Goal: Task Accomplishment & Management: Use online tool/utility

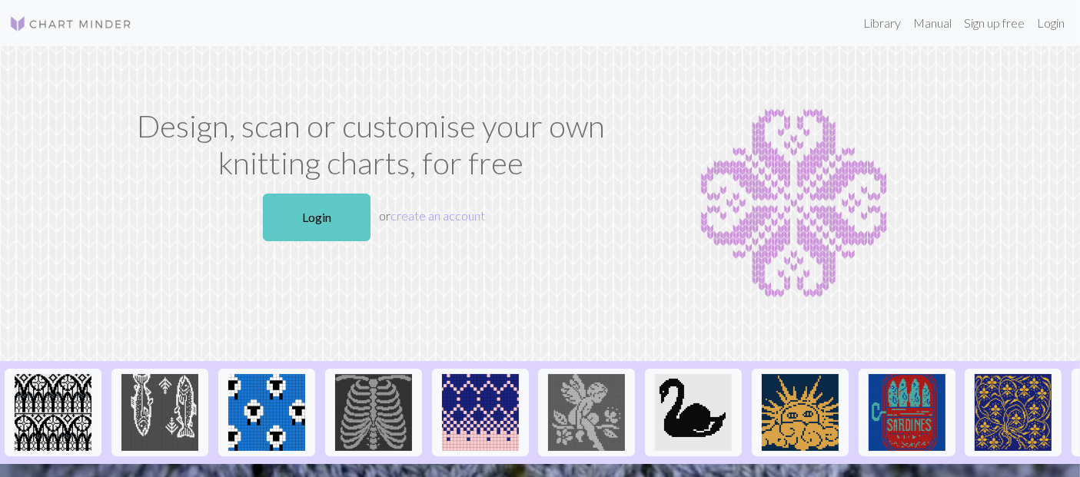
click at [290, 241] on link "Login" at bounding box center [317, 218] width 108 height 48
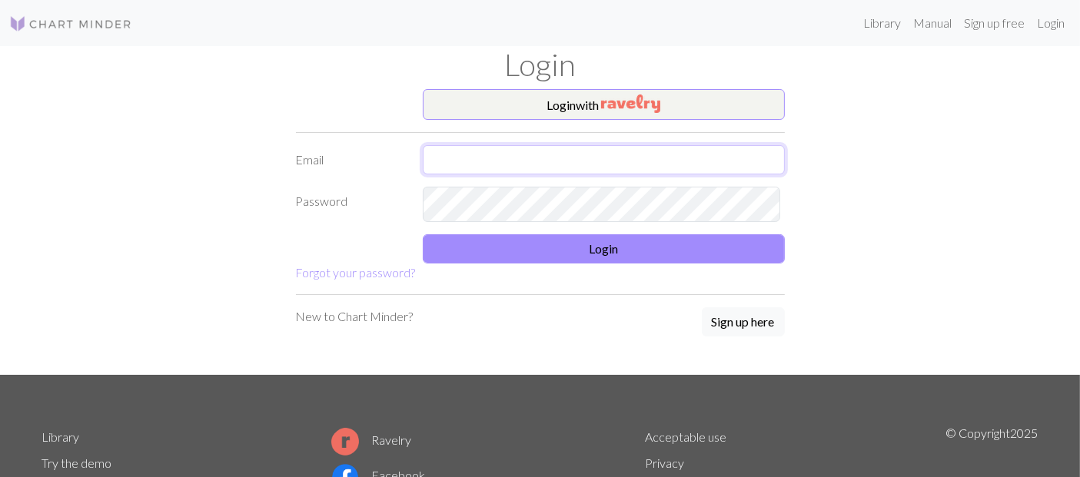
click at [516, 174] on input "text" at bounding box center [604, 159] width 362 height 29
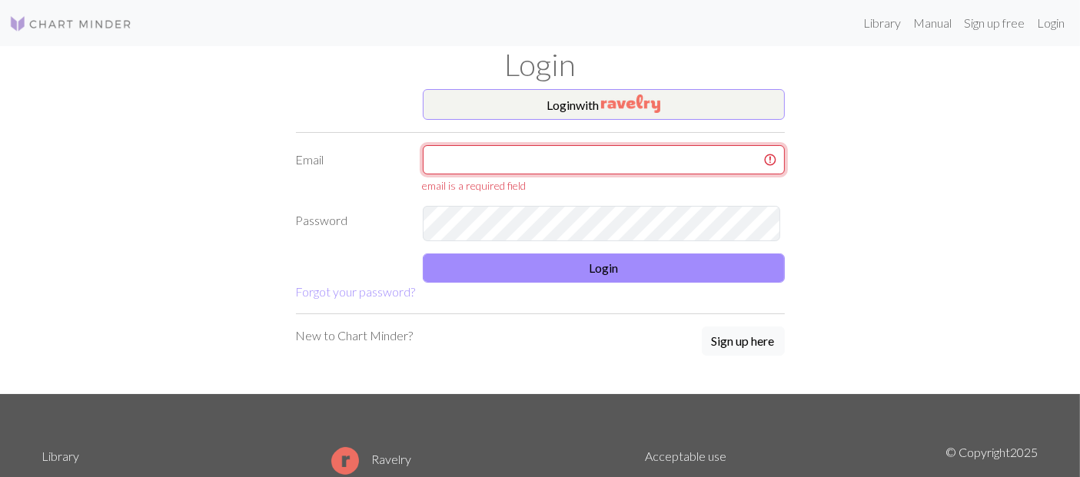
type input "lilipayet97@gmail.com"
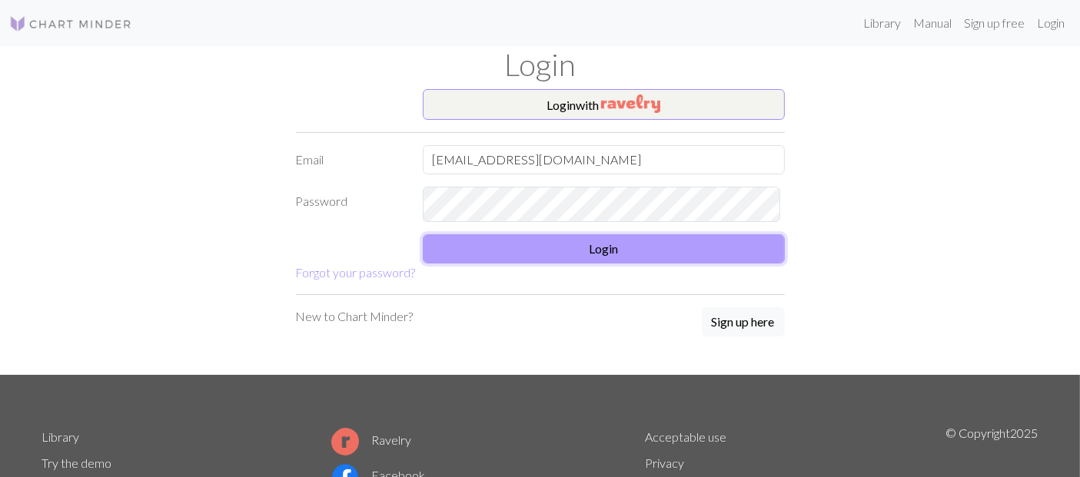
click at [649, 264] on button "Login" at bounding box center [604, 248] width 362 height 29
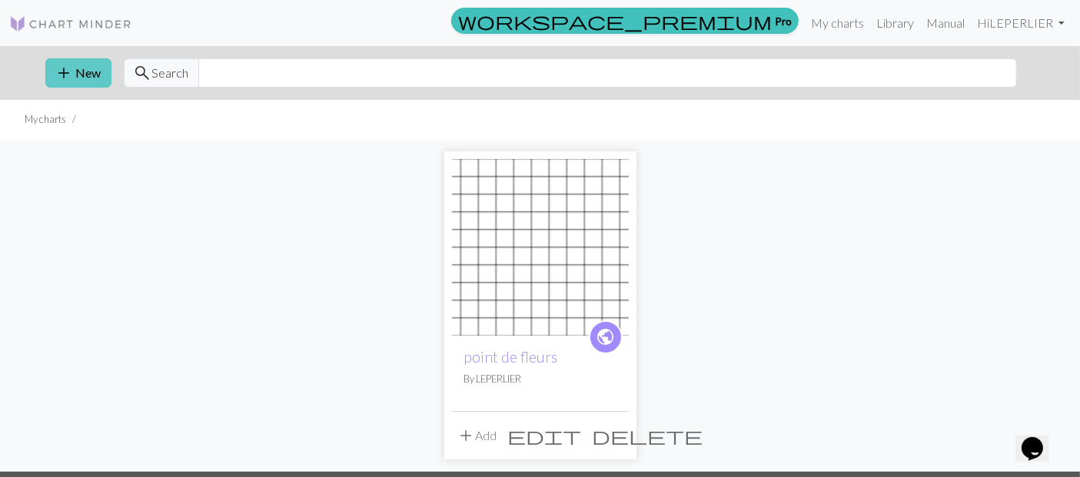
click at [54, 81] on button "add New" at bounding box center [78, 72] width 66 height 29
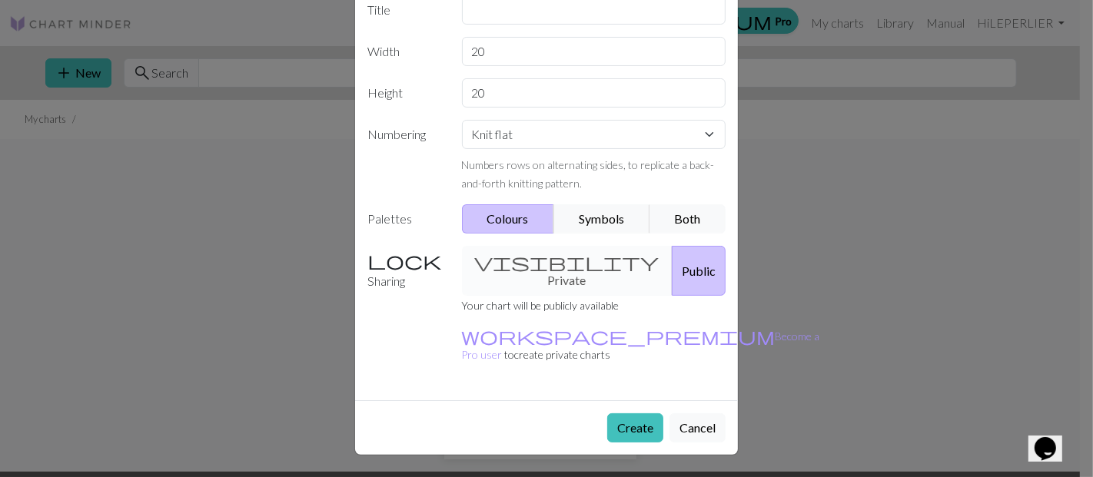
scroll to position [85, 0]
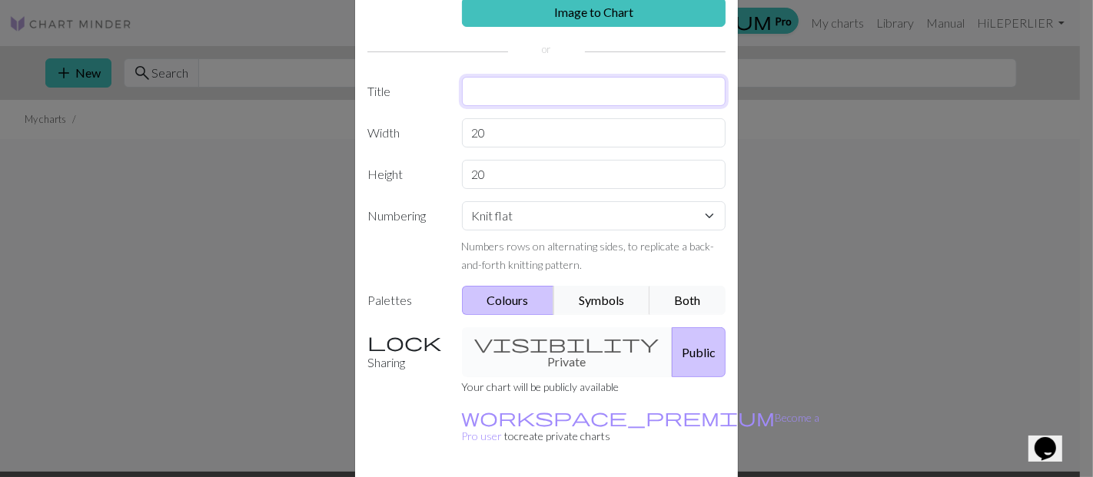
click at [471, 106] on input "text" at bounding box center [594, 91] width 264 height 29
type input "gilet elisa"
click at [518, 148] on input "20" at bounding box center [594, 132] width 264 height 29
click at [553, 231] on select "Knit flat Knit in the round Lace knitting Cross stitch" at bounding box center [594, 215] width 264 height 29
click at [572, 231] on select "Knit flat Knit in the round Lace knitting Cross stitch" at bounding box center [594, 215] width 264 height 29
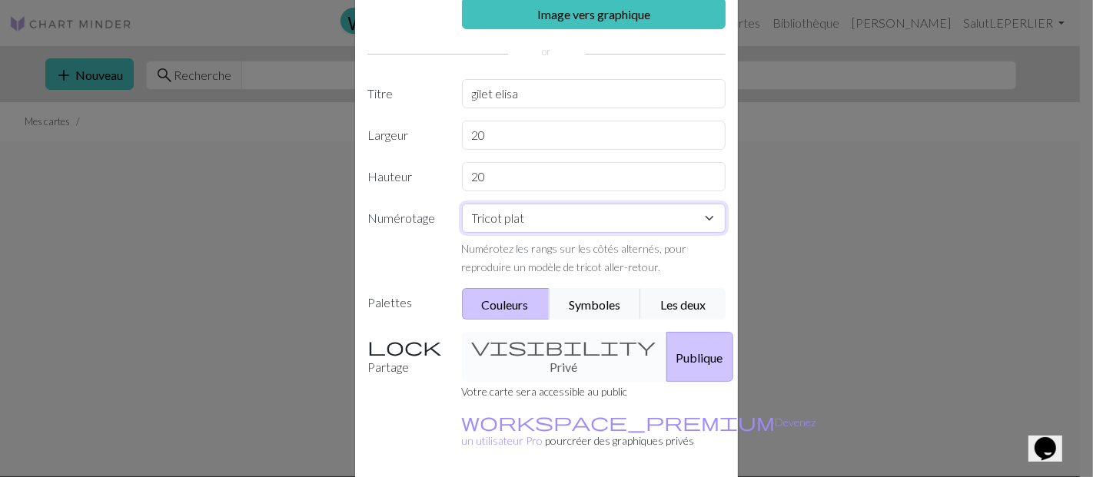
click at [602, 233] on select "Tricot plat Tricoter en rond Tricot en dentelle Point de croix" at bounding box center [594, 218] width 264 height 29
click at [462, 233] on select "Tricot plat Tricoter en rond Tricot en dentelle Point de croix" at bounding box center [594, 218] width 264 height 29
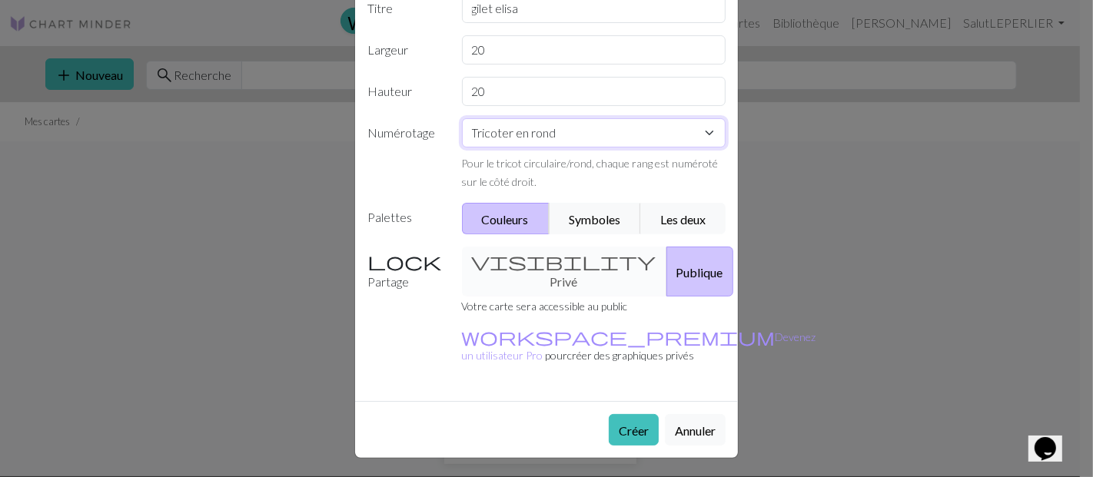
click at [670, 148] on select "Tricot plat Tricoter en rond Tricot en dentelle Point de croix" at bounding box center [594, 132] width 264 height 29
select select "flat"
click at [462, 148] on select "Tricot plat Tricoter en rond Tricot en dentelle Point de croix" at bounding box center [594, 132] width 264 height 29
click at [602, 227] on font "Symboles" at bounding box center [594, 219] width 51 height 15
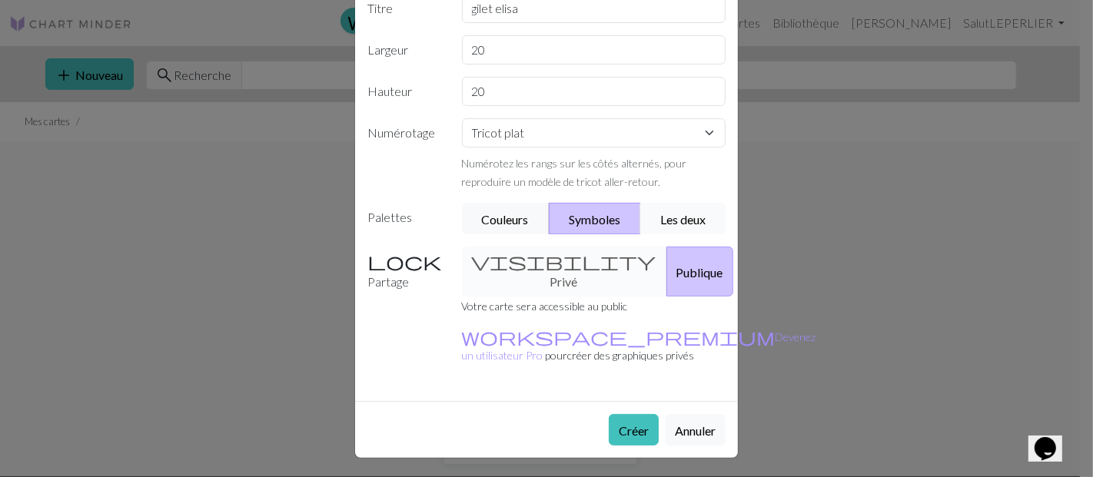
click at [668, 227] on font "Les deux" at bounding box center [682, 219] width 45 height 15
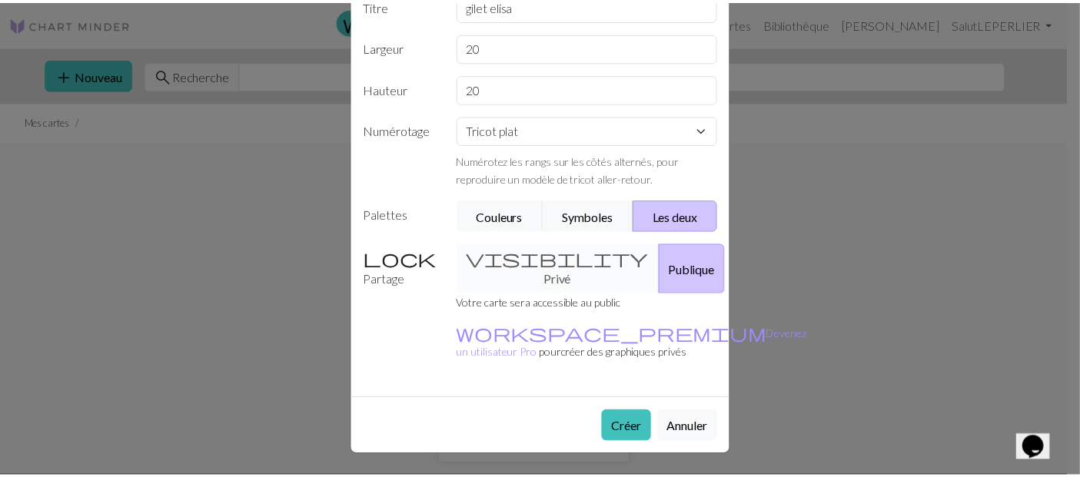
scroll to position [327, 0]
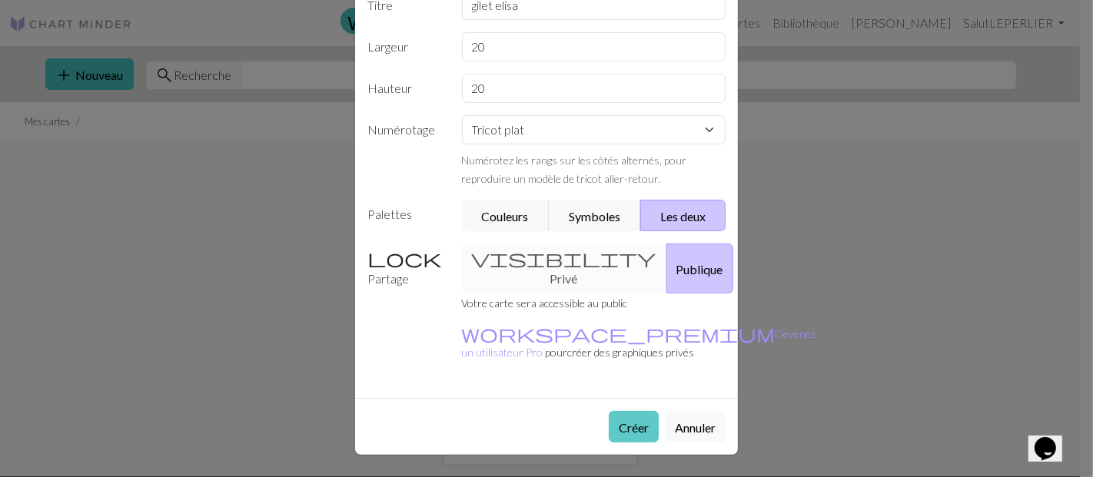
click at [619, 420] on font "Créer" at bounding box center [634, 427] width 30 height 15
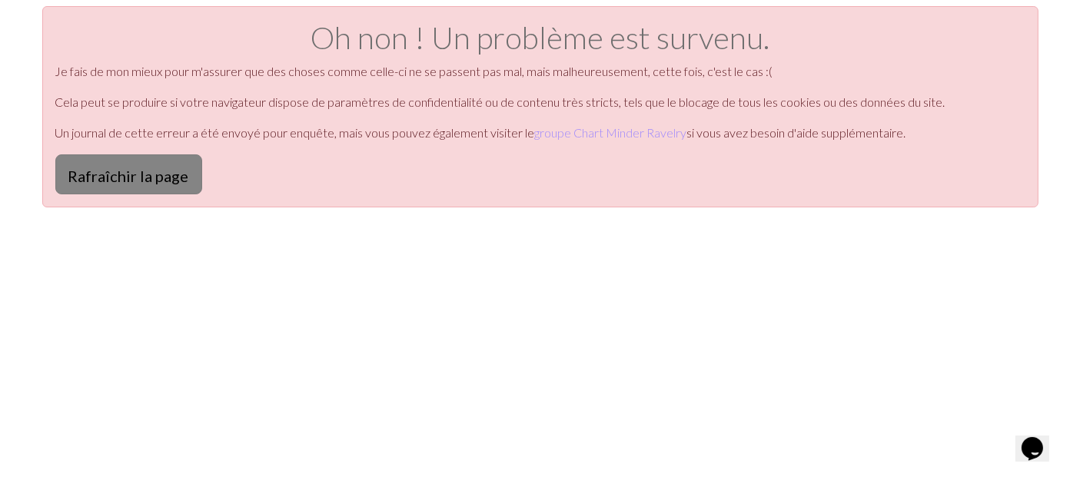
click at [111, 185] on font "Rafraîchir la page" at bounding box center [128, 176] width 121 height 18
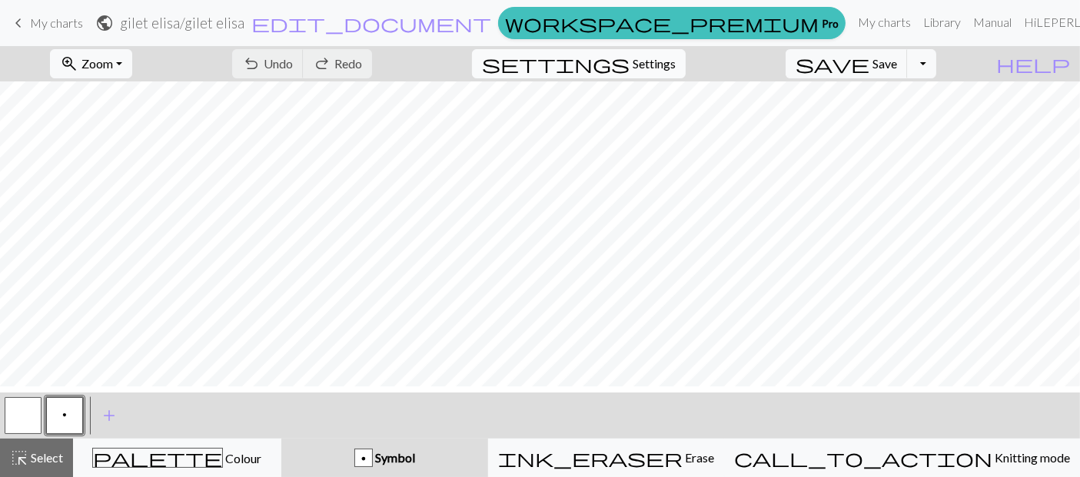
click at [672, 68] on span "Settings" at bounding box center [653, 64] width 43 height 18
select select "aran"
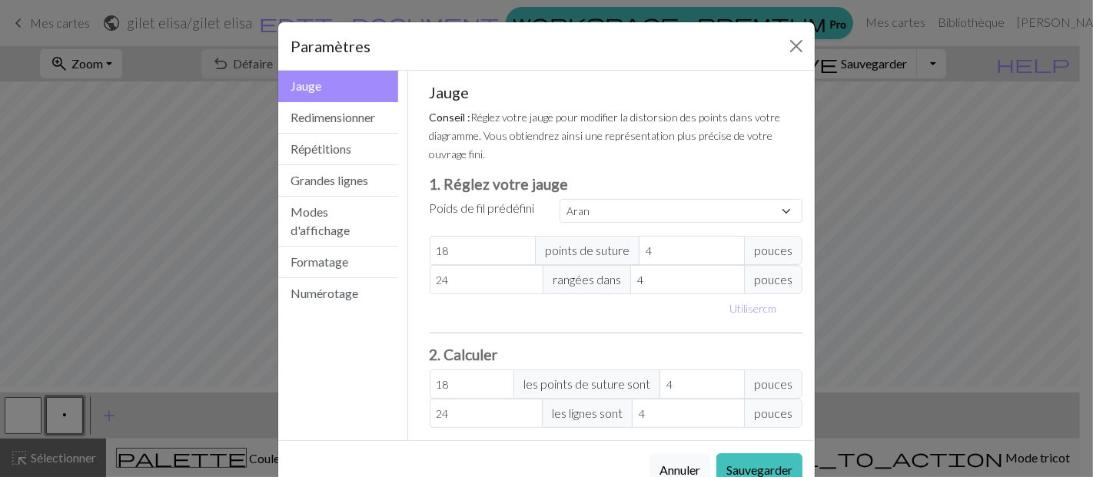
click at [159, 284] on div "Paramètres Jauge Jauge Redimensionner Répétitions Grandes lignes Modes d'affich…" at bounding box center [546, 238] width 1093 height 477
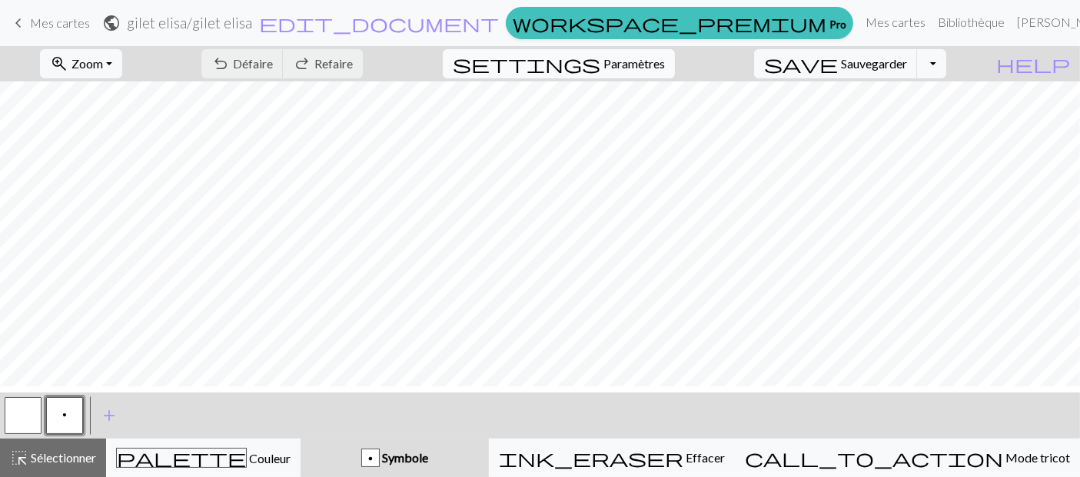
click at [606, 59] on button "settings Paramètres" at bounding box center [559, 63] width 232 height 29
select select "aran"
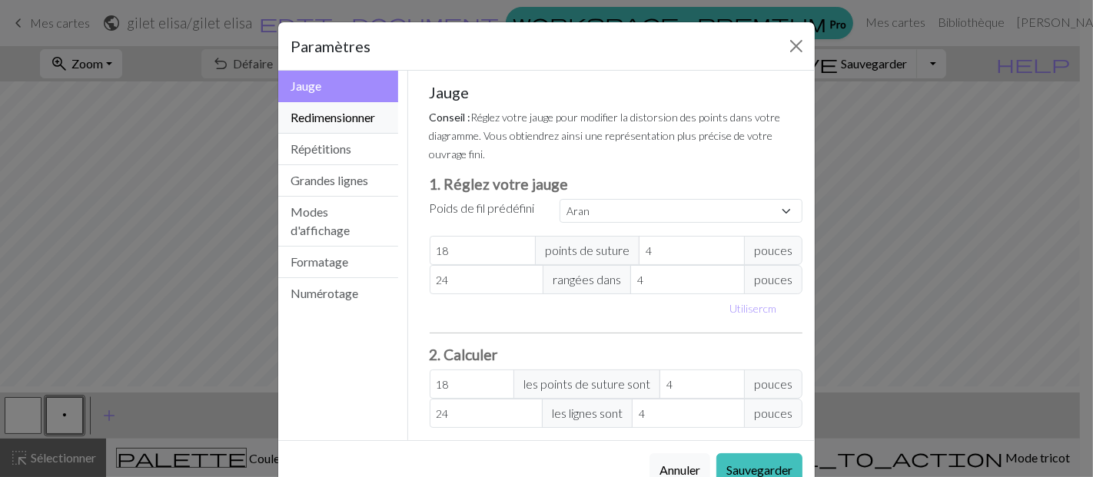
click at [362, 124] on font "Redimensionner" at bounding box center [332, 117] width 85 height 15
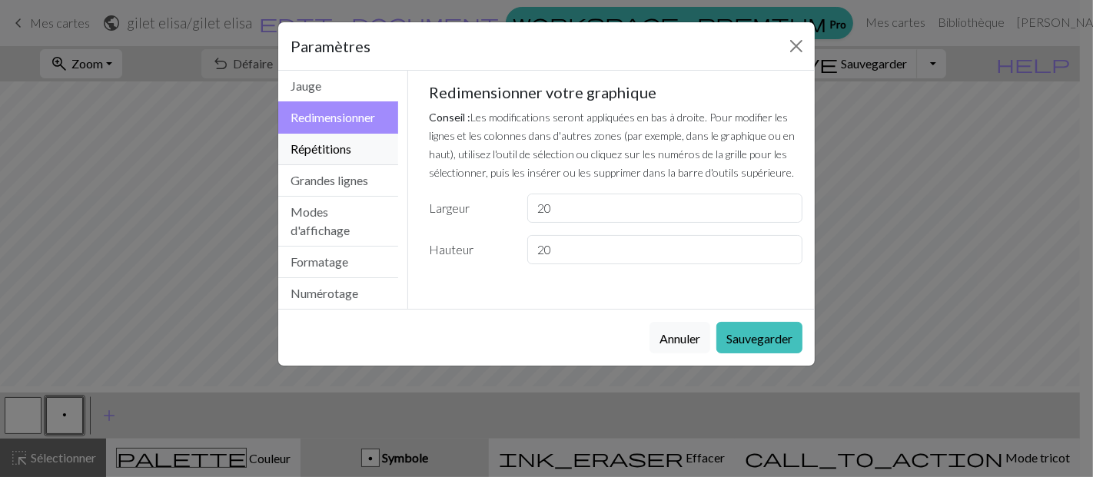
click at [351, 156] on font "Répétitions" at bounding box center [320, 148] width 61 height 15
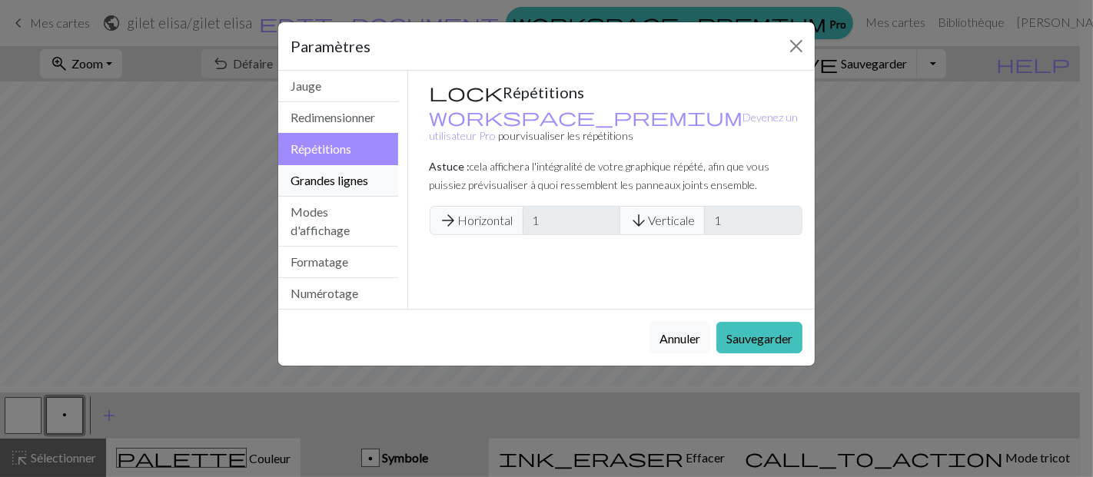
click at [347, 197] on button "Grandes lignes" at bounding box center [338, 181] width 120 height 32
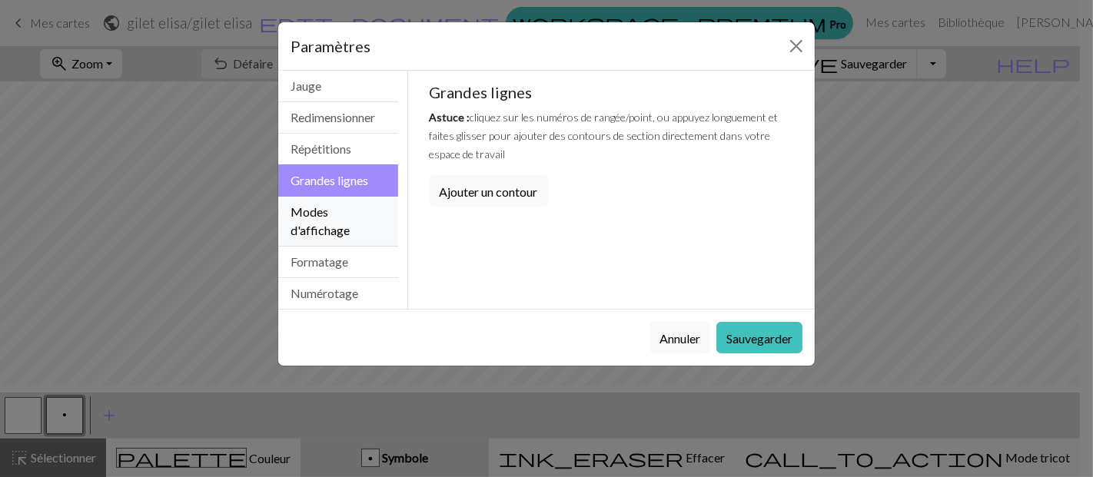
click at [336, 247] on button "Modes d'affichage" at bounding box center [338, 222] width 120 height 50
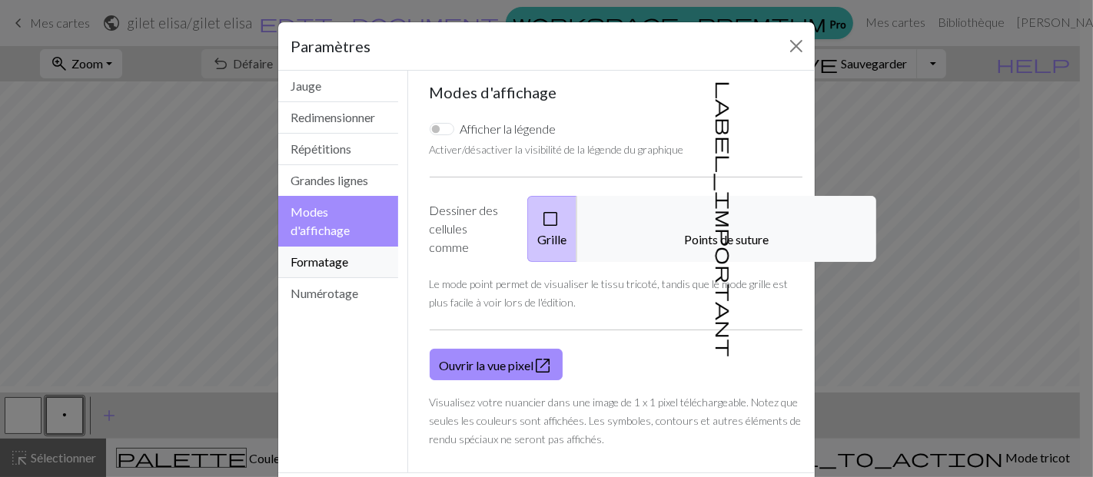
scroll to position [85, 0]
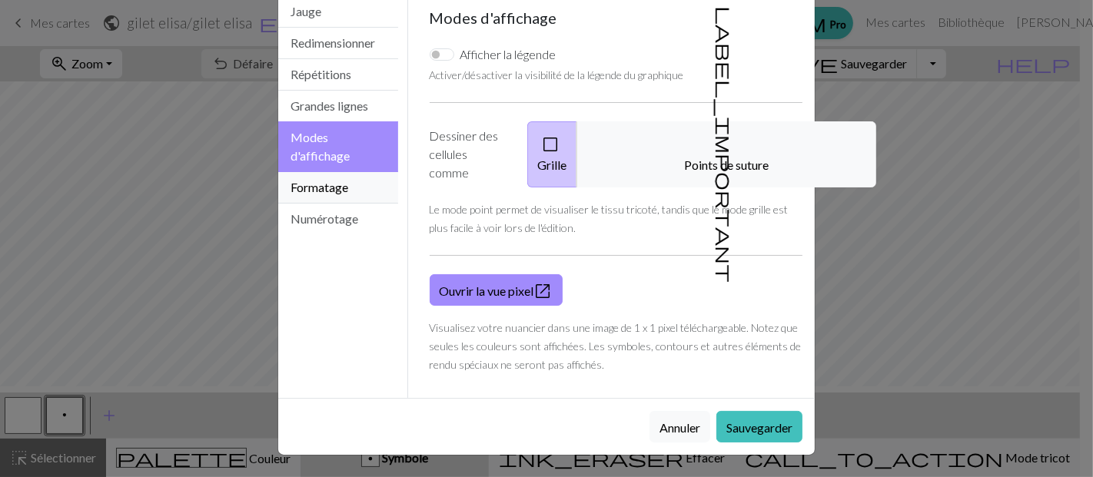
click at [341, 194] on font "Formatage" at bounding box center [319, 187] width 58 height 15
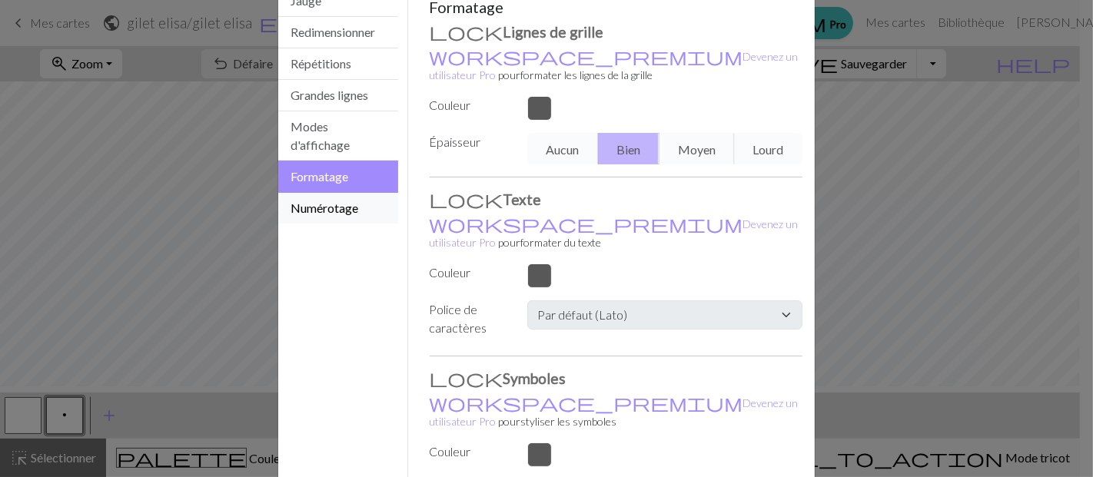
click at [341, 215] on font "Numérotage" at bounding box center [324, 208] width 68 height 15
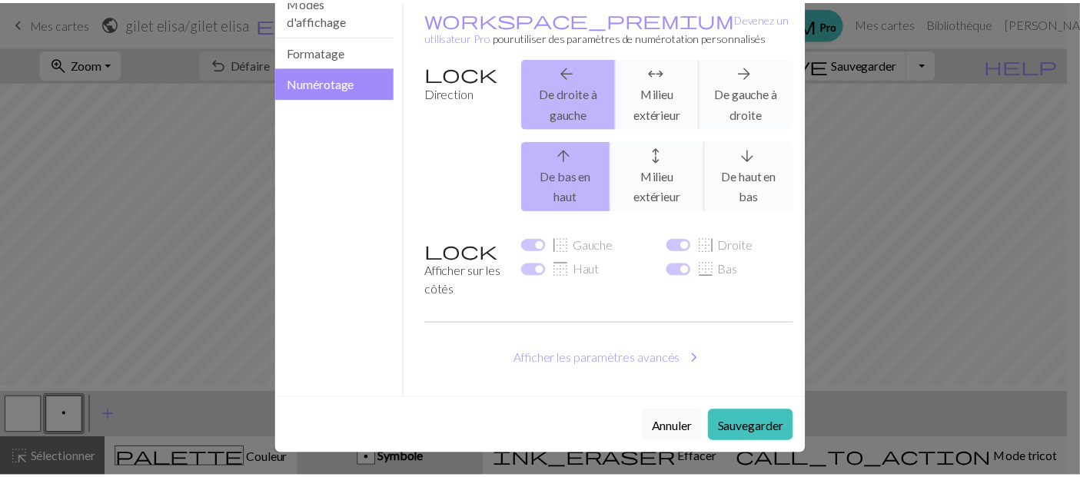
scroll to position [386, 0]
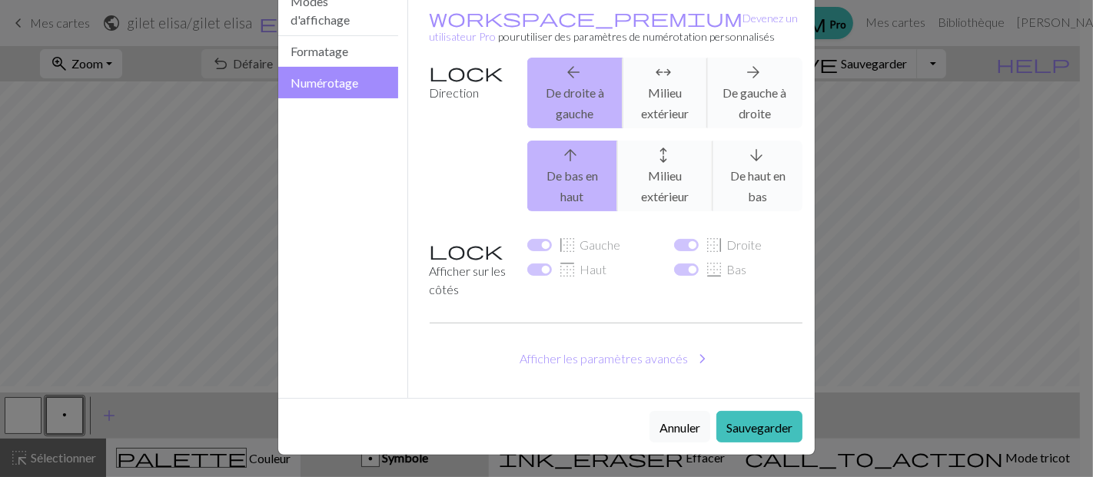
click at [659, 420] on font "Annuler" at bounding box center [679, 427] width 41 height 15
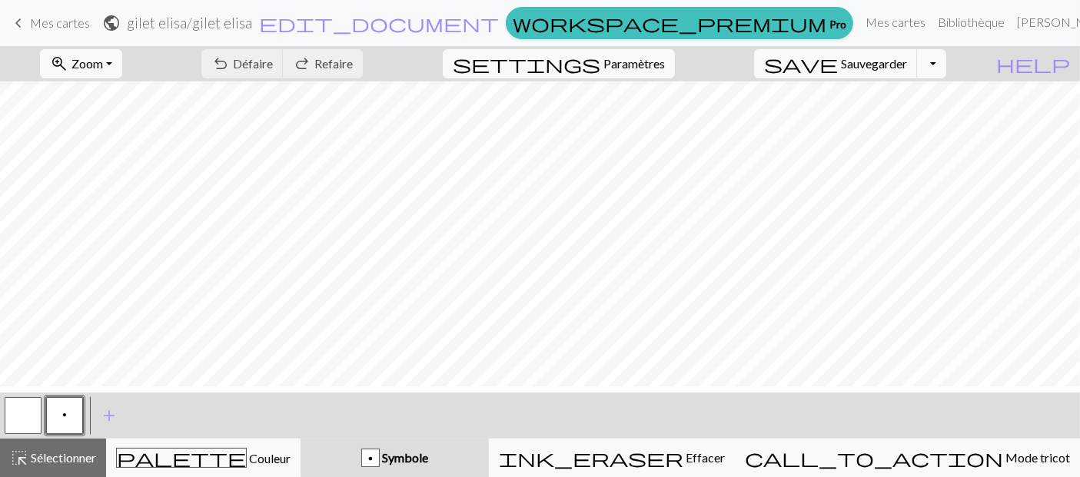
scroll to position [71, 0]
click at [20, 12] on span "keyboard_arrow_left" at bounding box center [18, 23] width 18 height 22
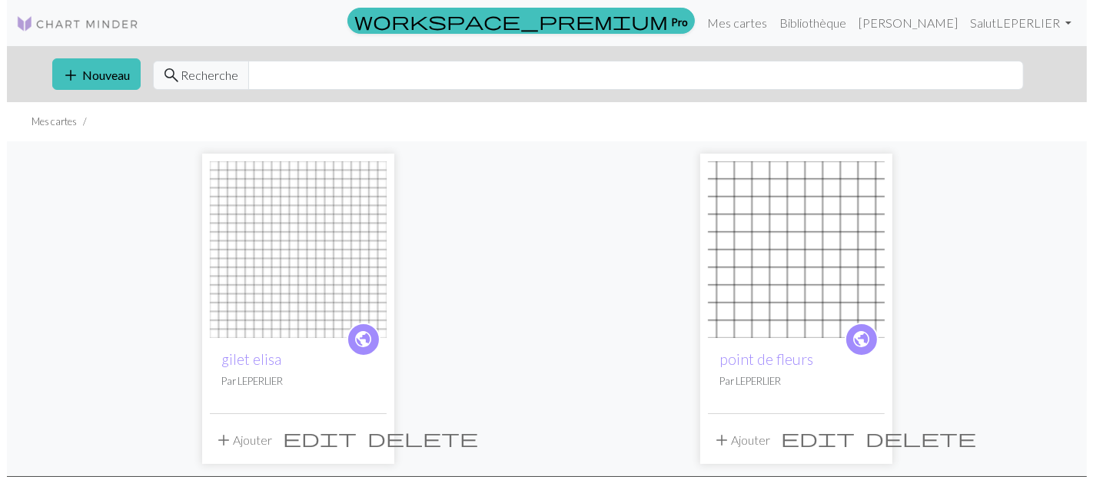
scroll to position [85, 0]
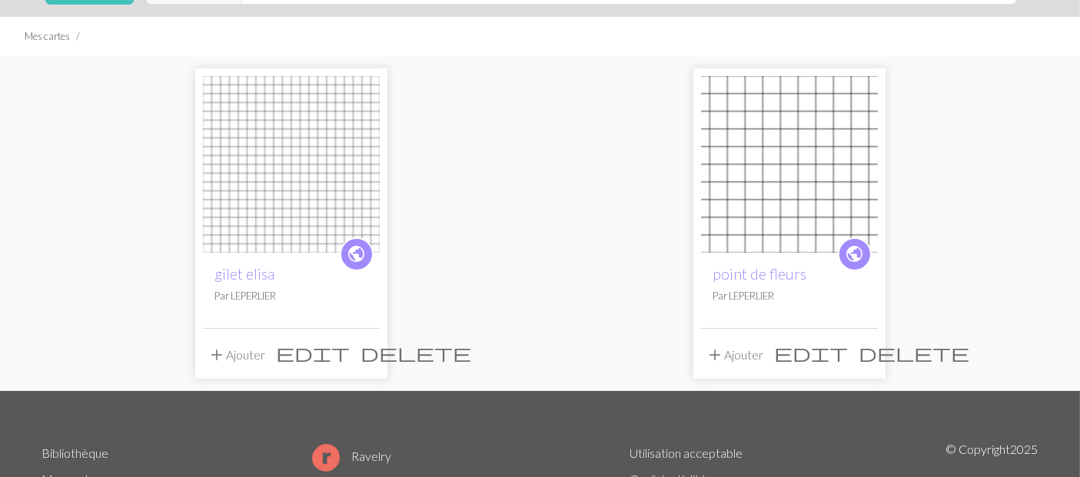
click at [340, 363] on span "edit" at bounding box center [314, 353] width 74 height 22
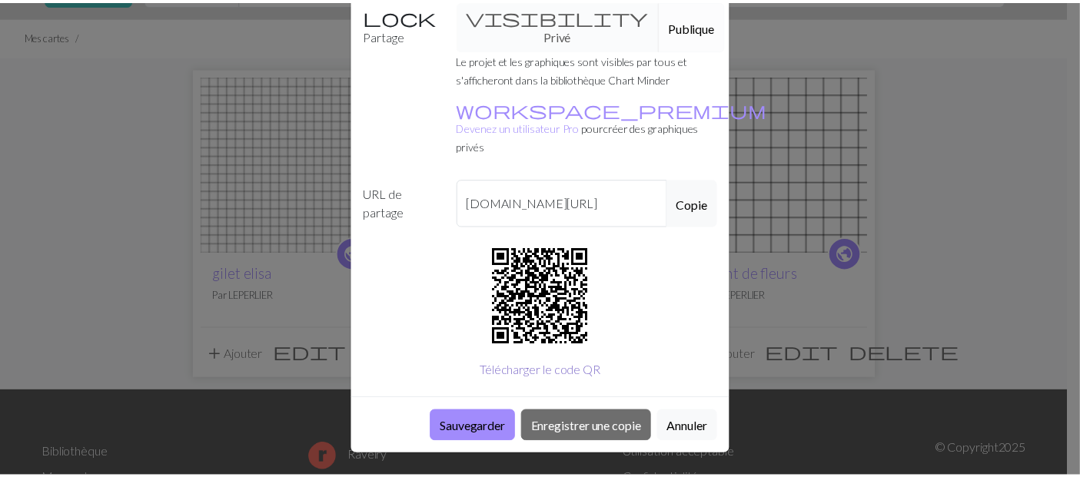
scroll to position [256, 0]
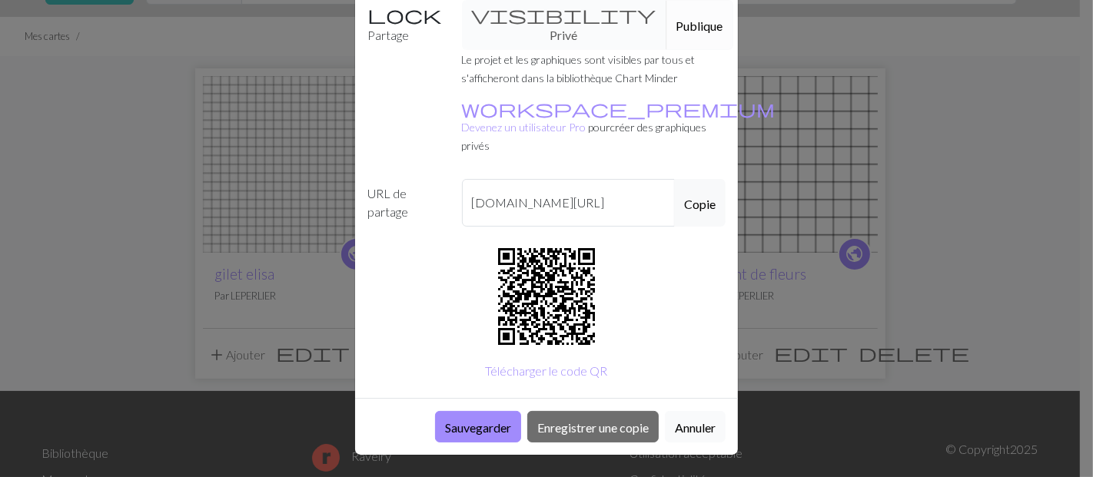
click at [675, 424] on font "Annuler" at bounding box center [695, 427] width 41 height 15
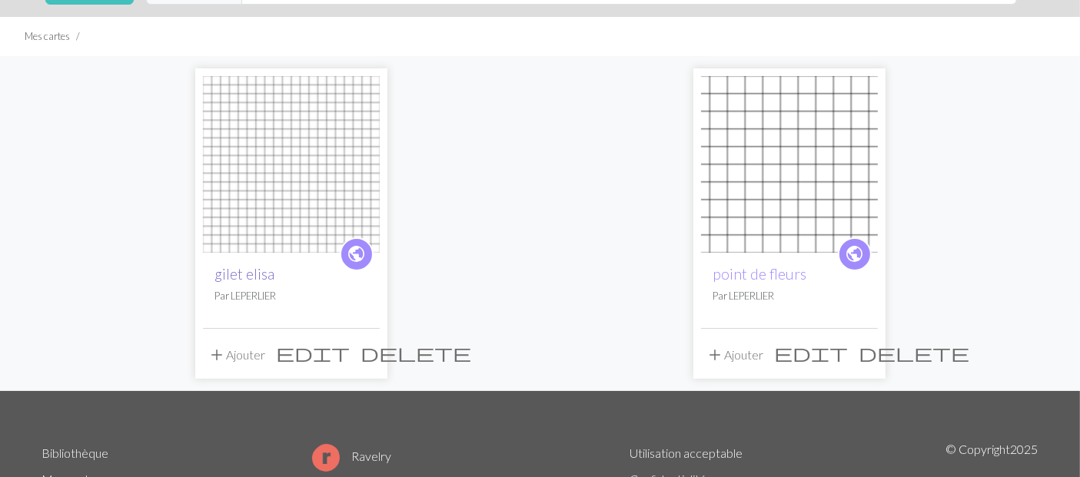
click at [247, 283] on font "gilet elisa" at bounding box center [245, 274] width 60 height 18
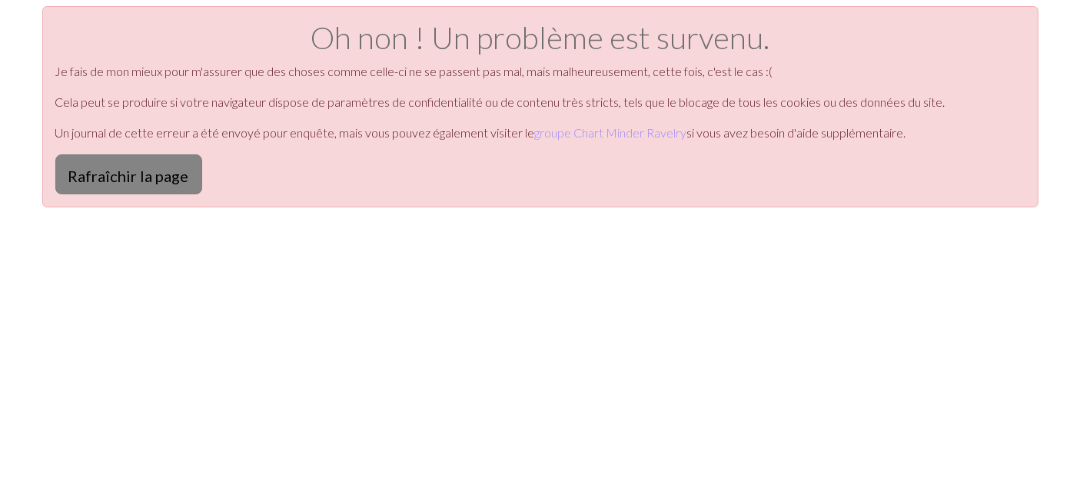
click at [186, 185] on font "Rafraîchir la page" at bounding box center [128, 176] width 121 height 18
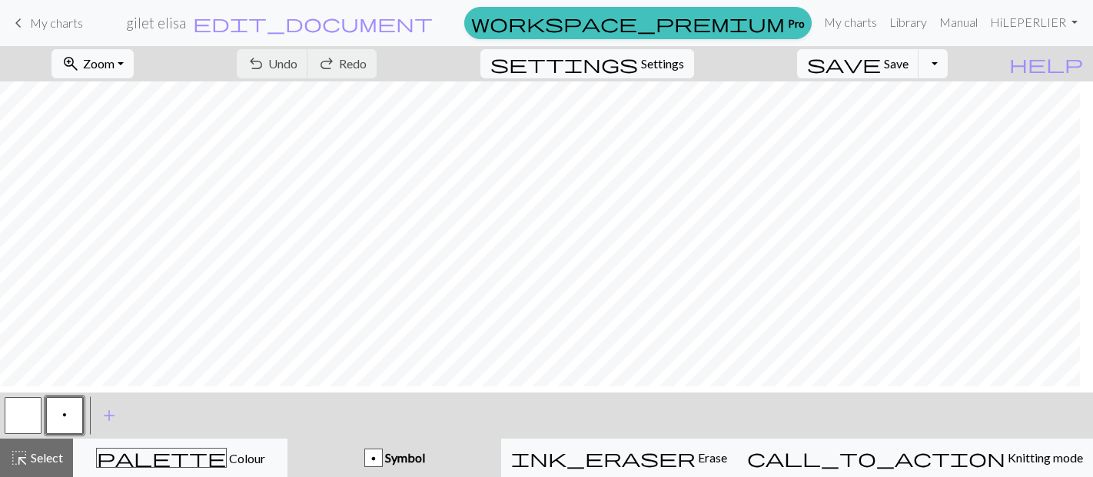
scroll to position [7, 0]
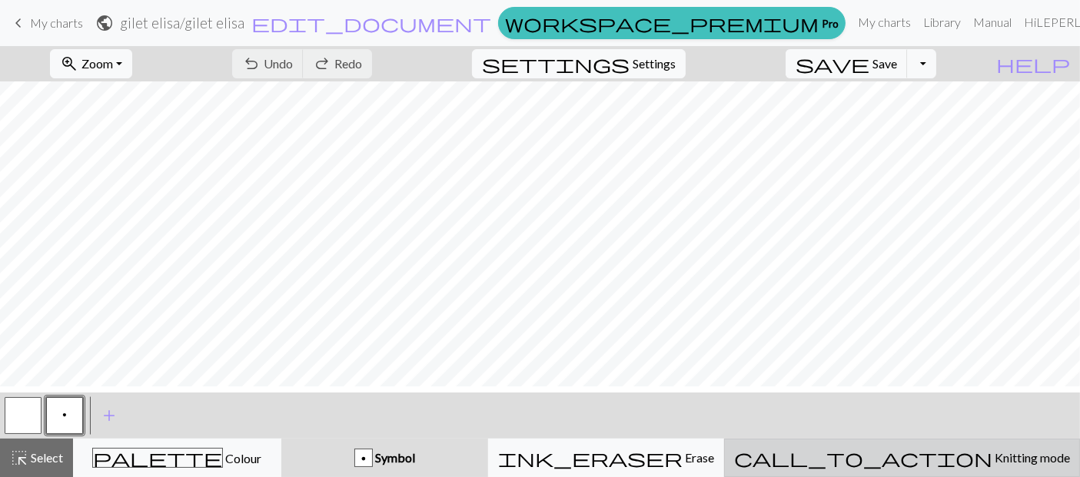
click at [893, 466] on div "call_to_action Knitting mode Knitting mode" at bounding box center [902, 458] width 336 height 18
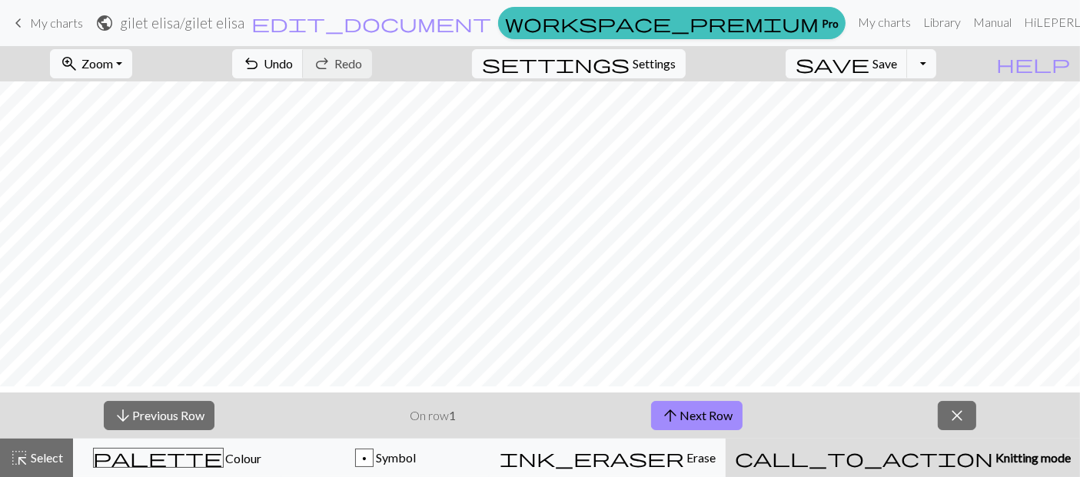
click at [446, 421] on p "On row 1" at bounding box center [433, 415] width 46 height 18
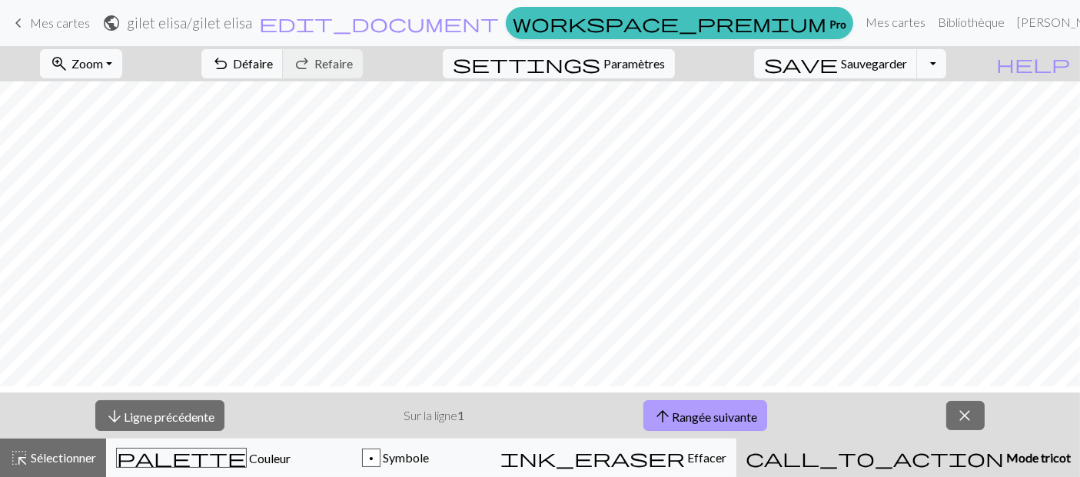
click at [724, 413] on font "Rangée suivante" at bounding box center [714, 416] width 85 height 15
click at [972, 414] on span "close" at bounding box center [965, 416] width 18 height 22
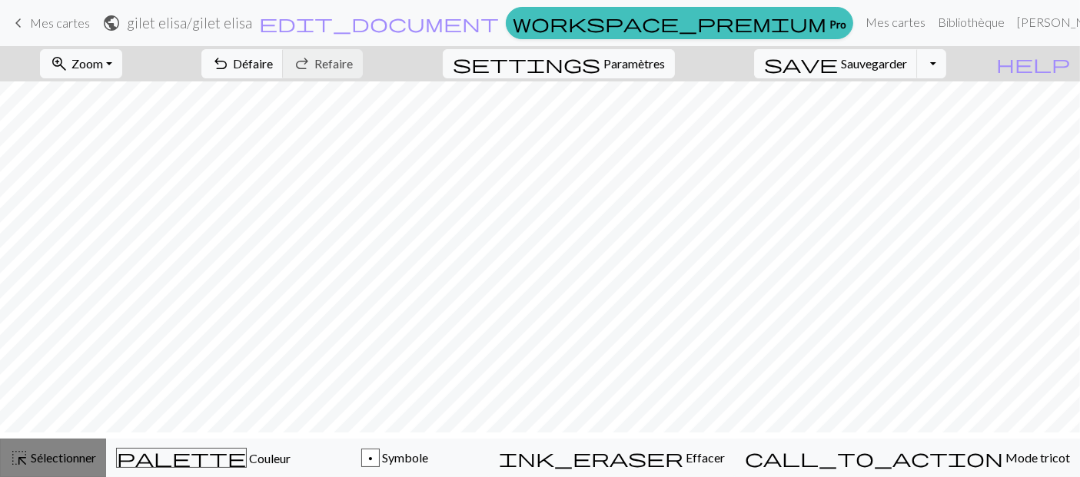
click at [81, 456] on font "Sélectionner" at bounding box center [63, 457] width 65 height 15
click at [96, 449] on div "highlight_alt Sélectionner Sélectionner" at bounding box center [53, 458] width 86 height 18
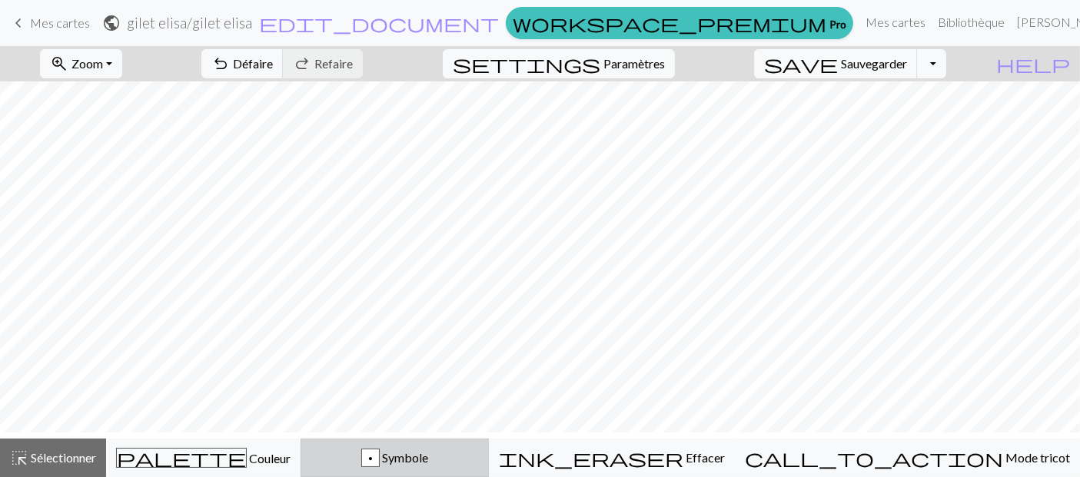
click at [428, 453] on font "Symbole" at bounding box center [405, 457] width 46 height 15
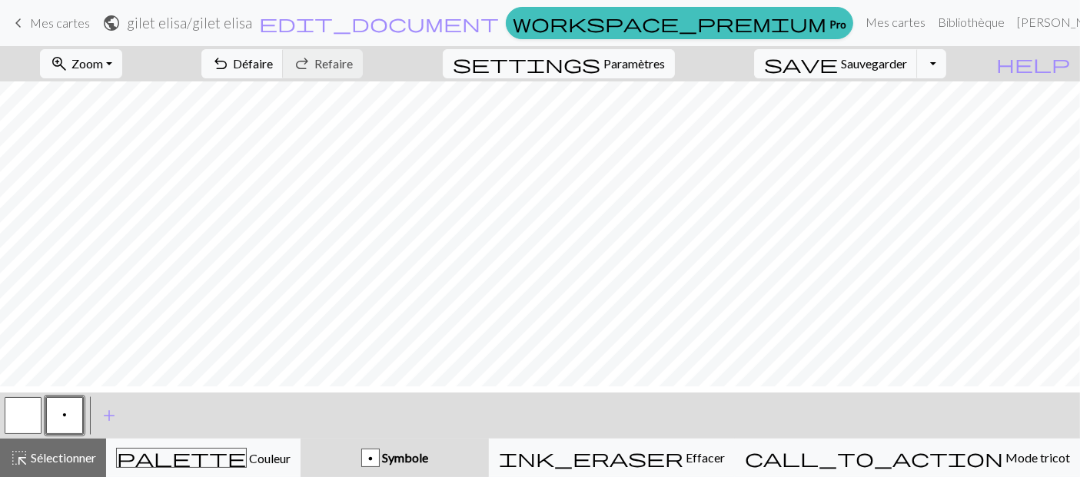
click at [62, 418] on span "p" at bounding box center [64, 415] width 5 height 12
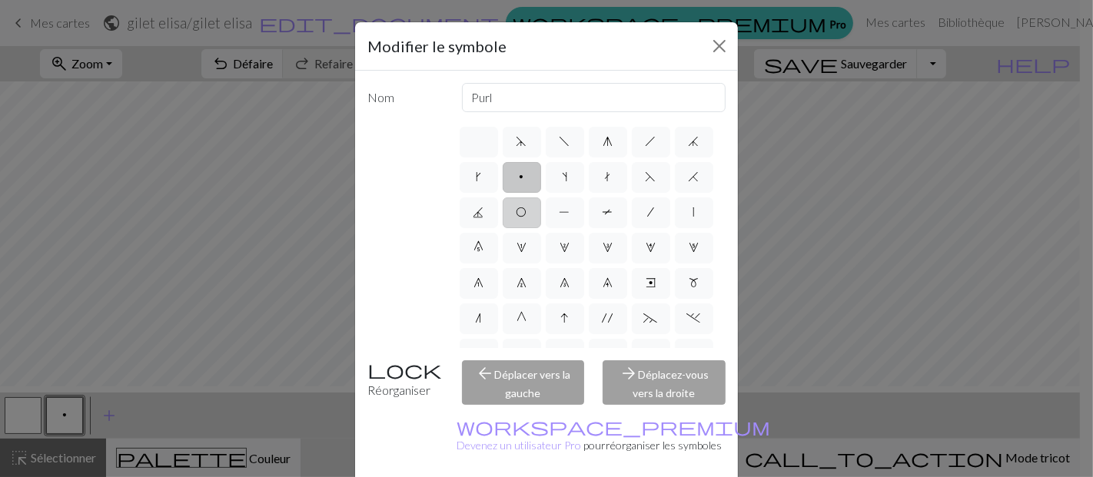
click at [541, 228] on label "O" at bounding box center [522, 212] width 38 height 31
click at [526, 213] on input "O" at bounding box center [521, 208] width 10 height 10
radio input "true"
type input "yo"
click at [718, 58] on button "Fermer" at bounding box center [719, 46] width 25 height 25
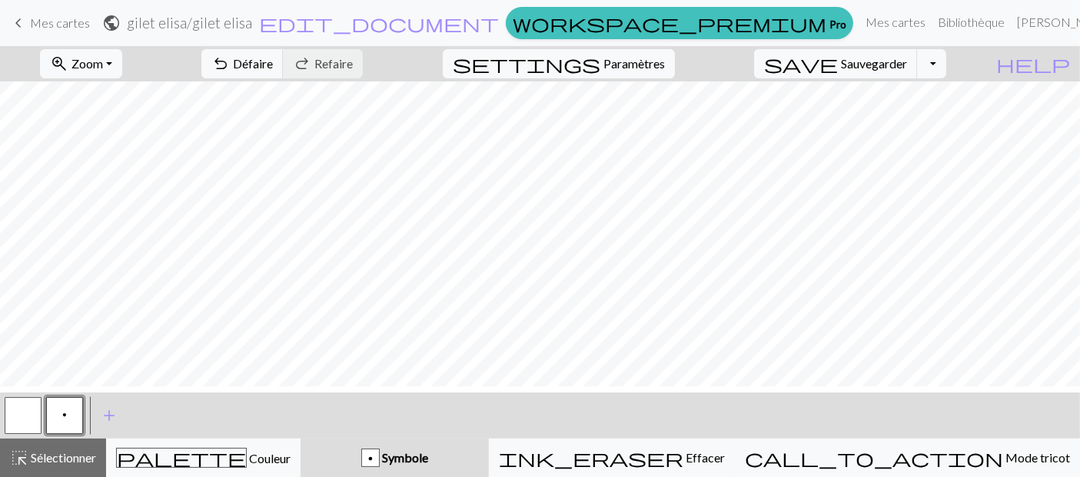
click at [66, 420] on span "p" at bounding box center [64, 415] width 5 height 12
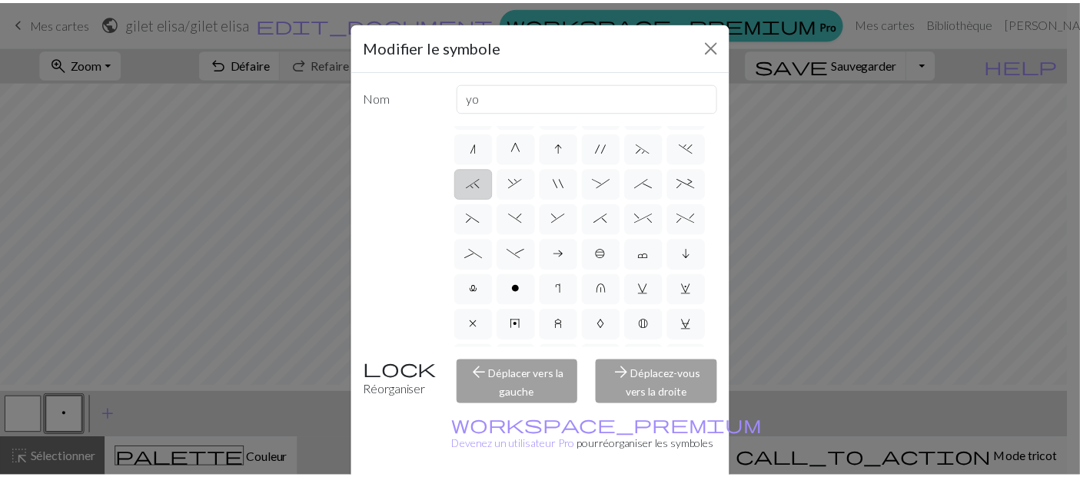
scroll to position [507, 0]
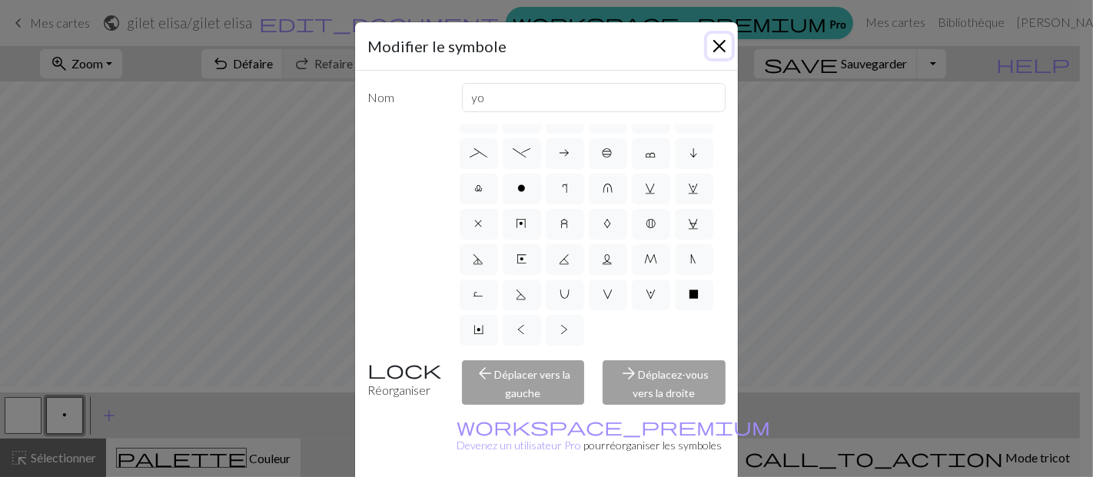
click at [707, 58] on button "Fermer" at bounding box center [719, 46] width 25 height 25
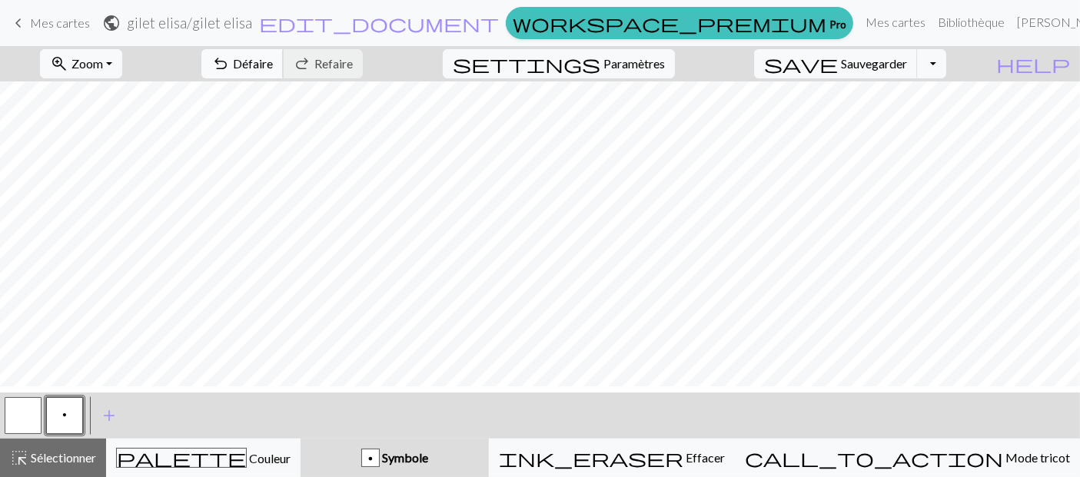
click at [284, 74] on button "undo Défaire Défaire" at bounding box center [242, 63] width 82 height 29
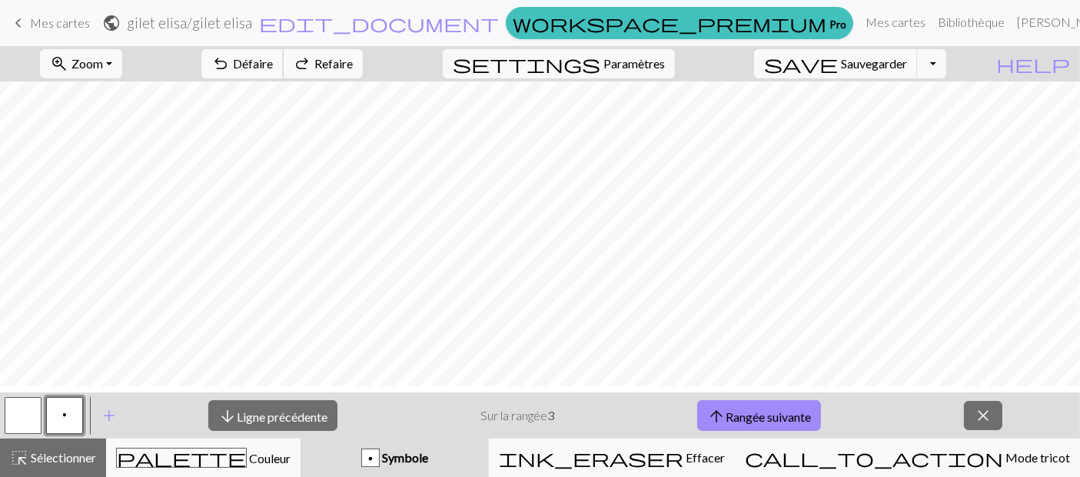
click at [273, 66] on font "Défaire" at bounding box center [253, 63] width 40 height 15
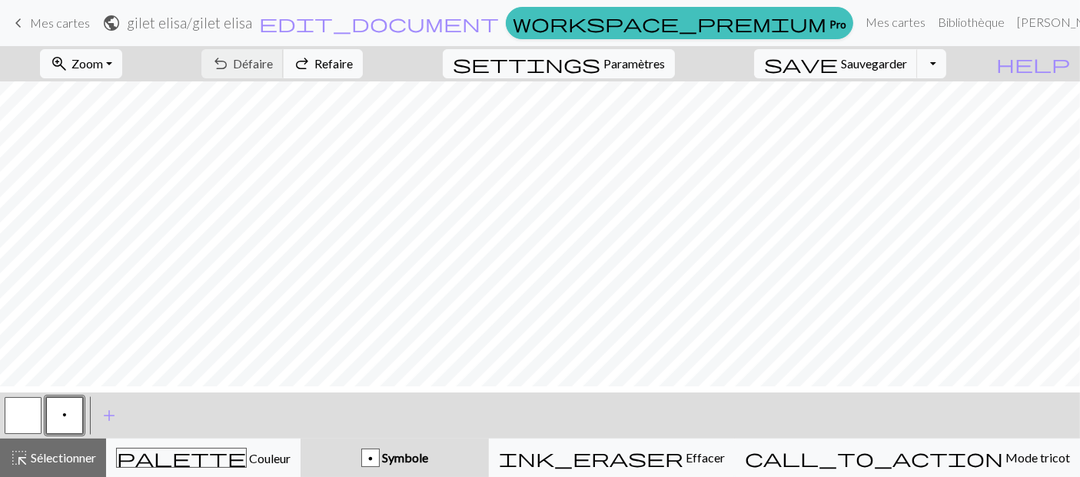
click at [318, 66] on div "undo Défaire Défaire redo Refaire Refaire" at bounding box center [282, 63] width 184 height 35
click at [30, 20] on link "keyboard_arrow_left Mes cartes" at bounding box center [49, 23] width 81 height 26
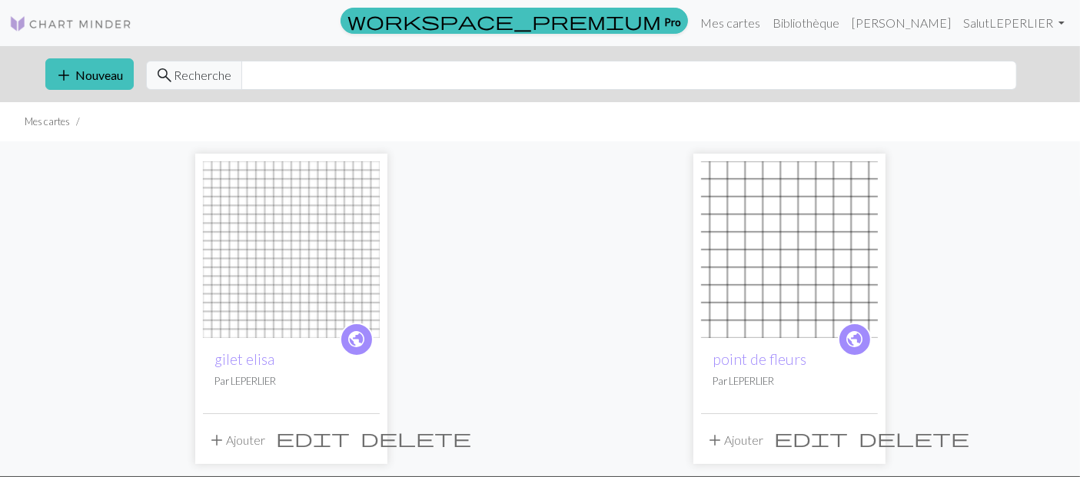
scroll to position [171, 0]
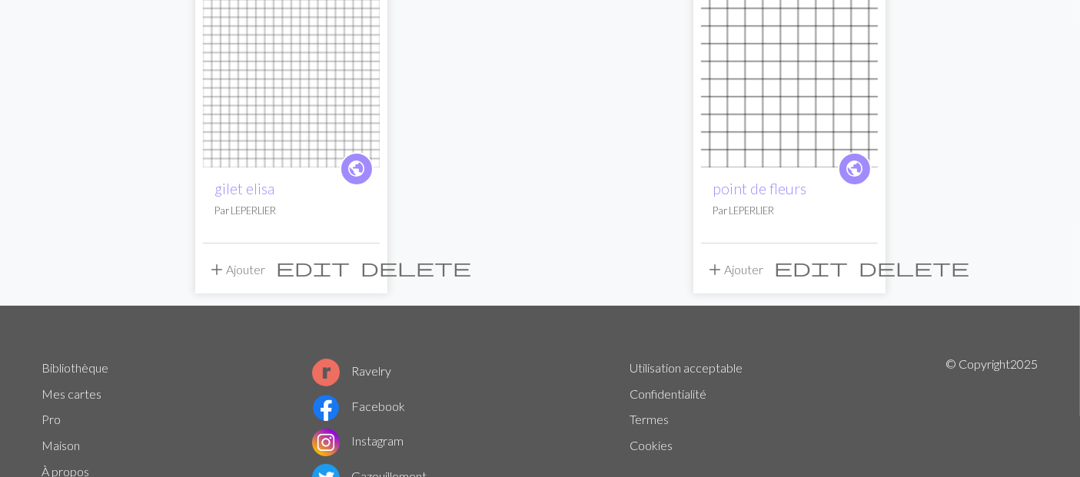
click at [363, 278] on span "delete" at bounding box center [416, 268] width 111 height 22
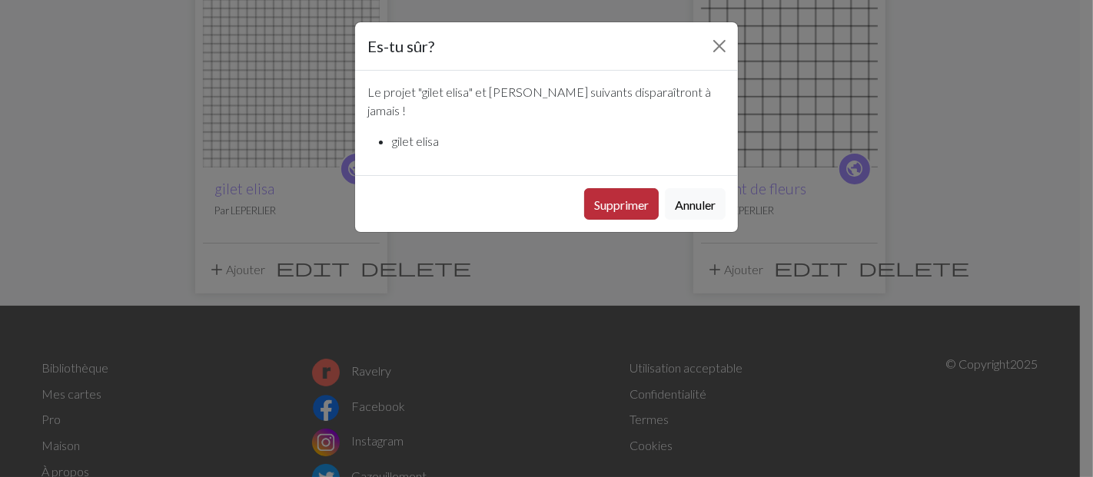
click at [594, 212] on font "Supprimer" at bounding box center [621, 204] width 55 height 15
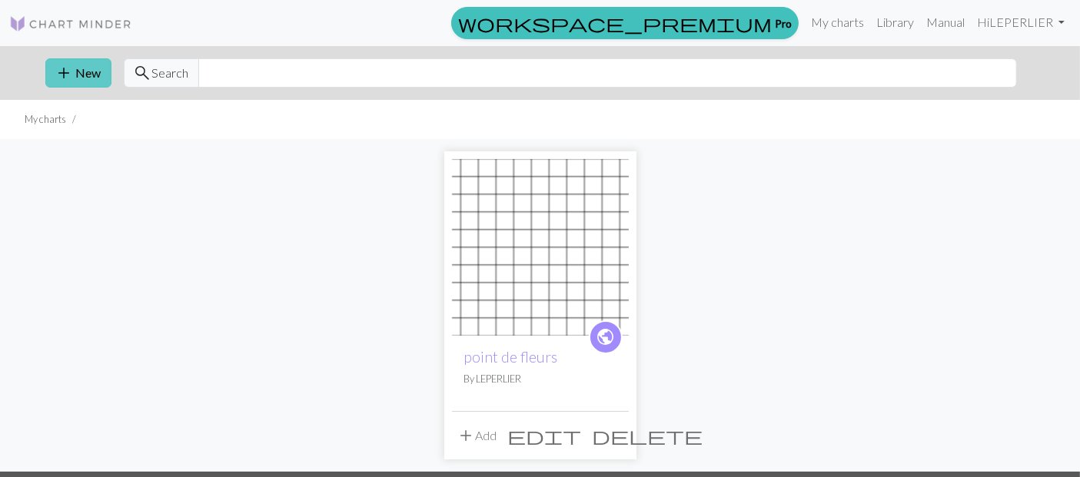
click at [70, 84] on span "add" at bounding box center [64, 73] width 18 height 22
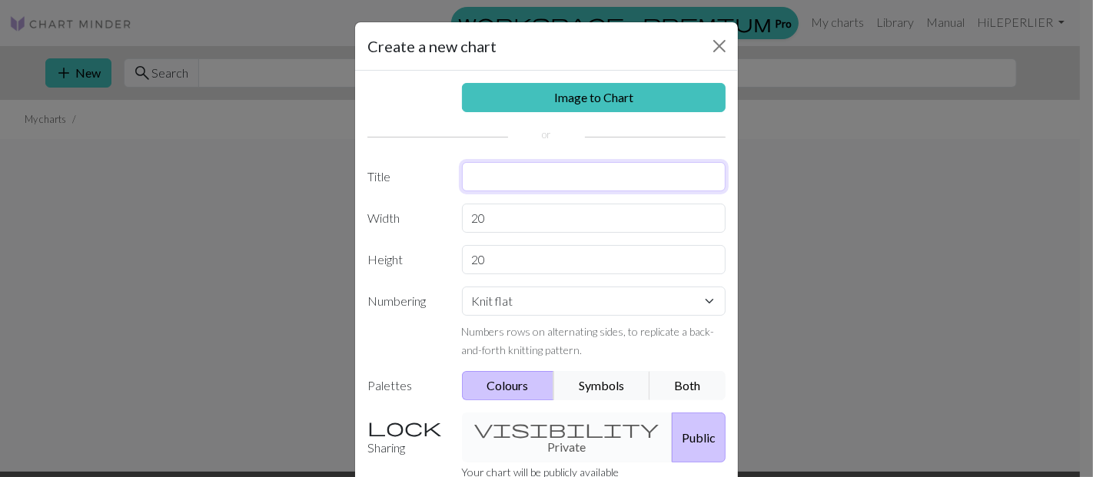
click at [489, 191] on input "text" at bounding box center [594, 176] width 264 height 29
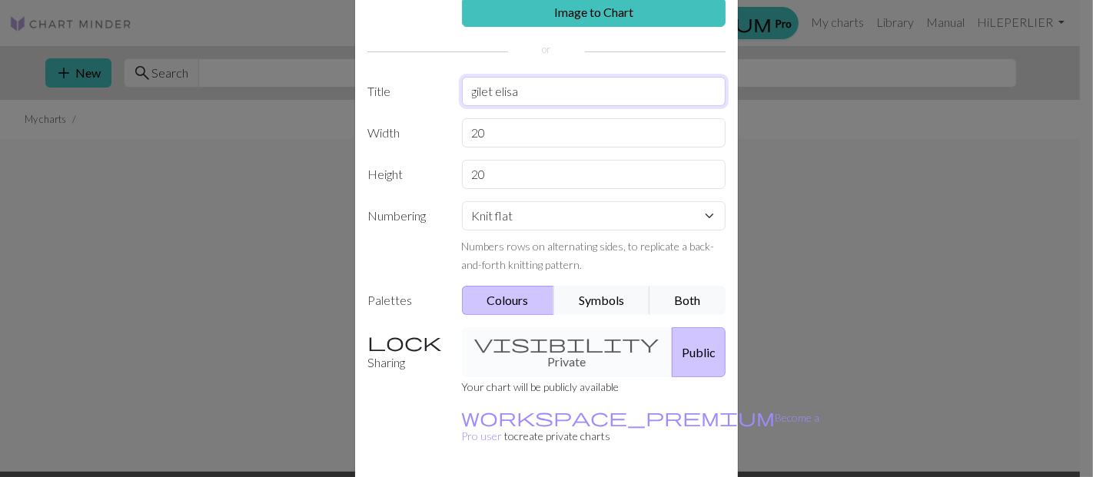
type input "gilet elisa"
click at [559, 231] on select "Knit flat Knit in the round Lace knitting Cross stitch" at bounding box center [594, 215] width 264 height 29
select select "round"
click at [462, 231] on select "Knit flat Knit in the round Lace knitting Cross stitch" at bounding box center [594, 215] width 264 height 29
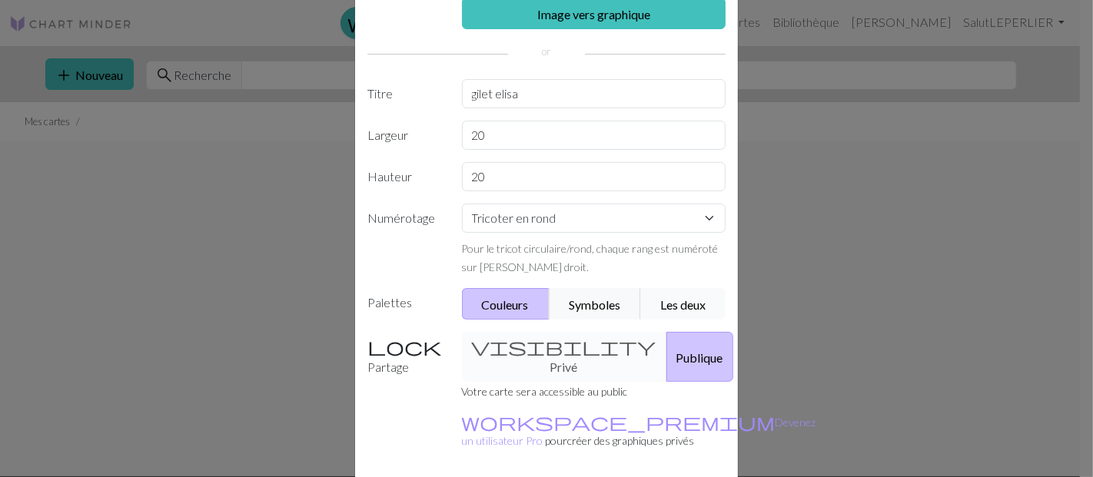
click at [678, 312] on font "Les deux" at bounding box center [682, 304] width 45 height 15
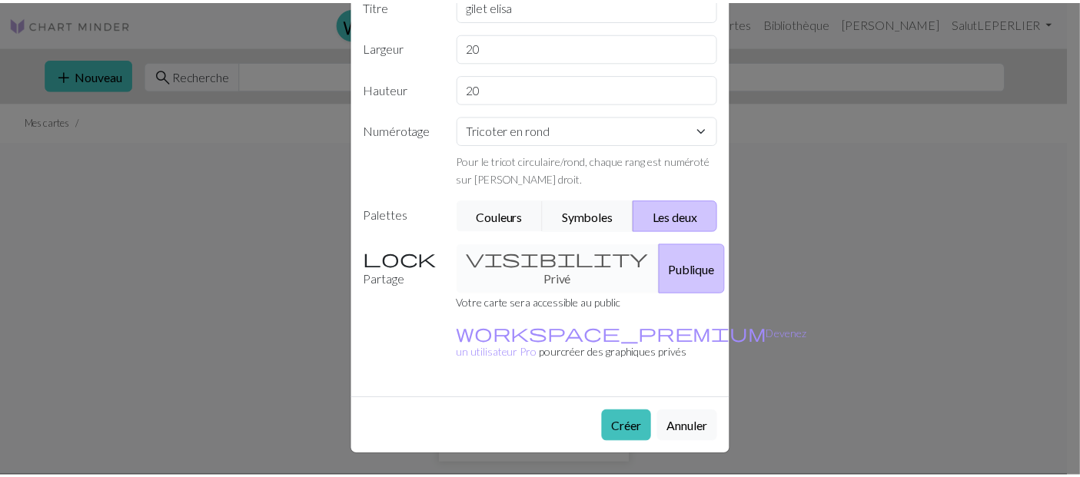
scroll to position [304, 0]
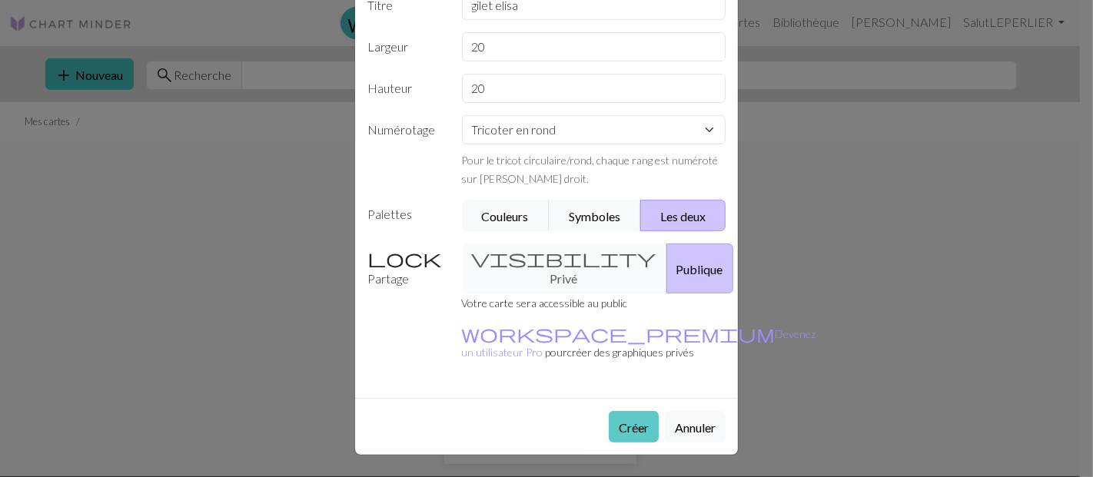
click at [619, 420] on font "Créer" at bounding box center [634, 427] width 30 height 15
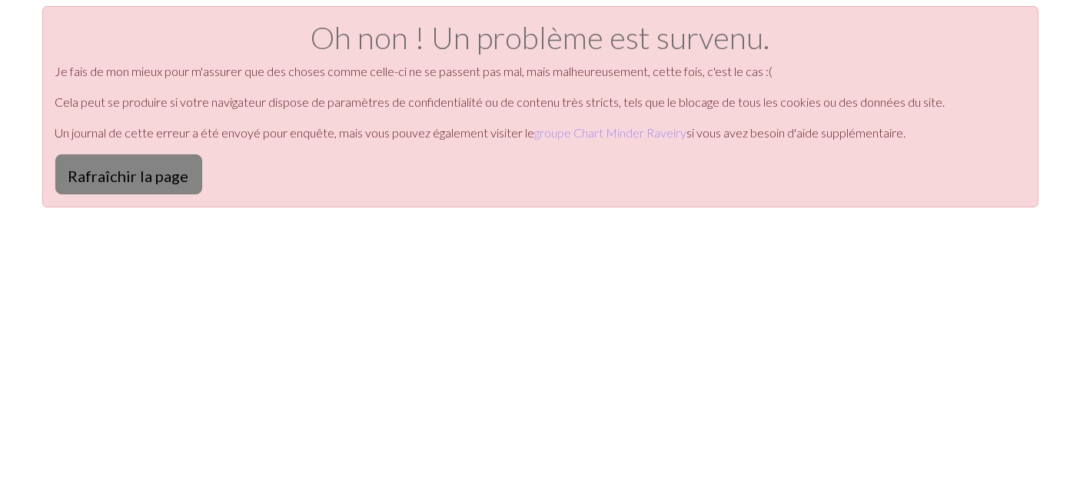
click at [189, 185] on font "Rafraîchir la page" at bounding box center [128, 176] width 121 height 18
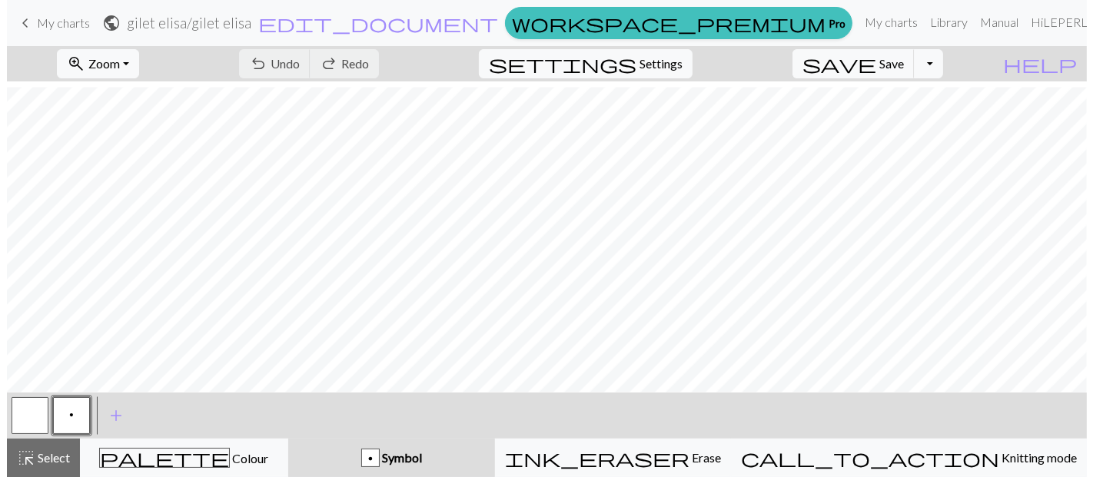
scroll to position [84, 0]
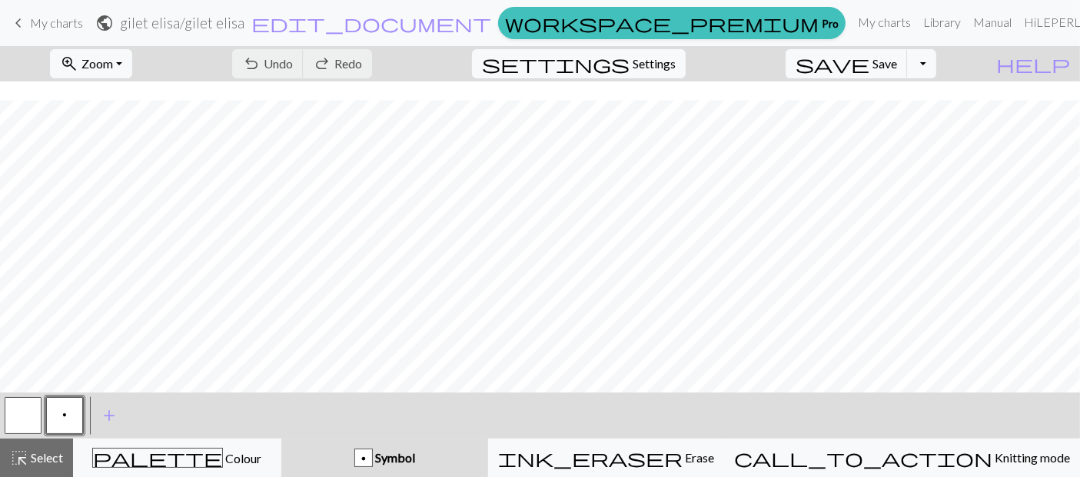
click at [63, 414] on span "p" at bounding box center [64, 415] width 5 height 12
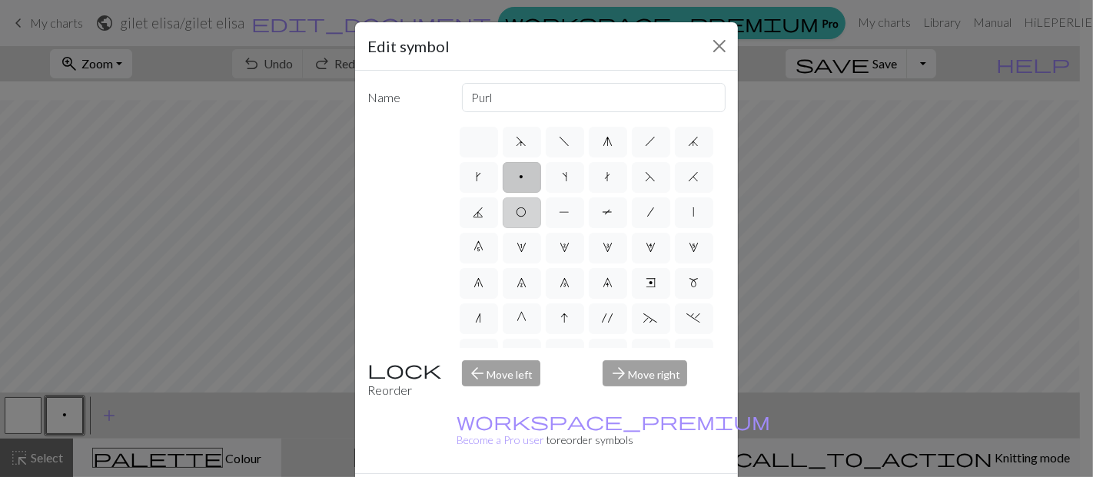
click at [541, 228] on label "O" at bounding box center [522, 212] width 38 height 31
click at [526, 213] on input "O" at bounding box center [521, 208] width 10 height 10
radio input "true"
type input "yo"
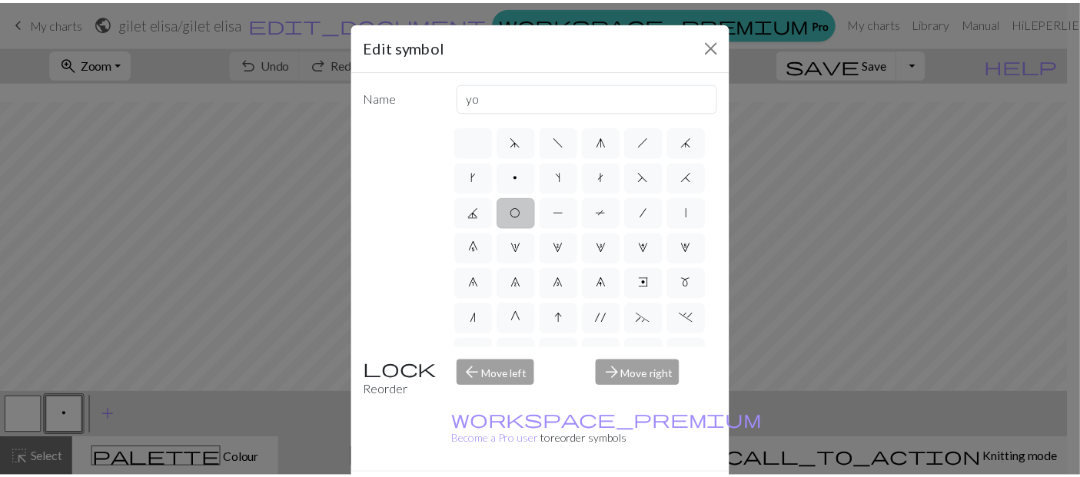
scroll to position [341, 0]
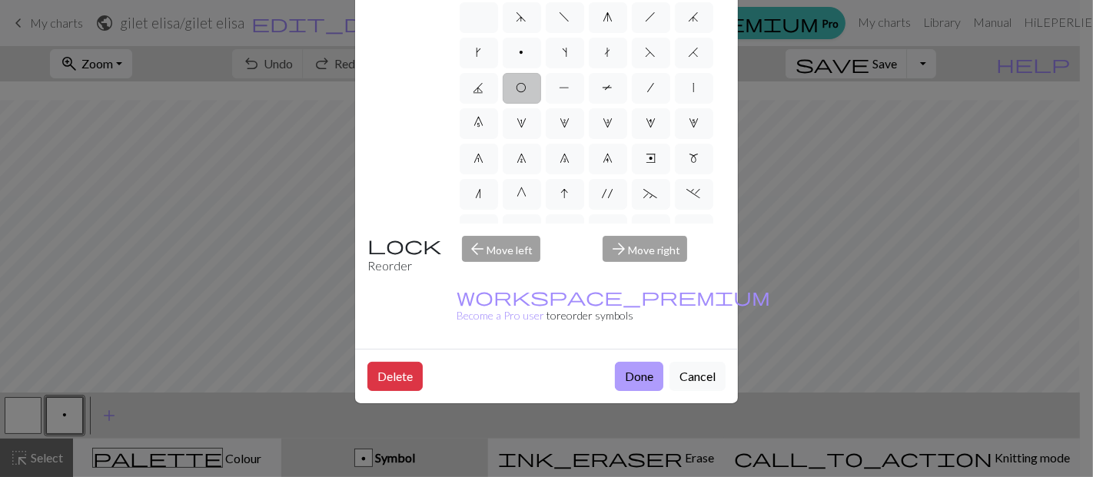
click at [615, 362] on button "Done" at bounding box center [639, 376] width 48 height 29
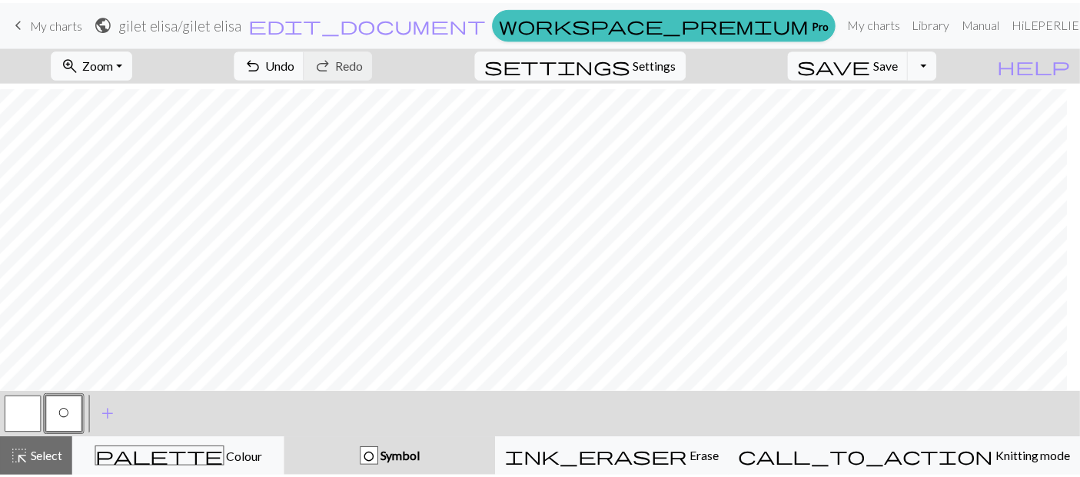
scroll to position [71, 0]
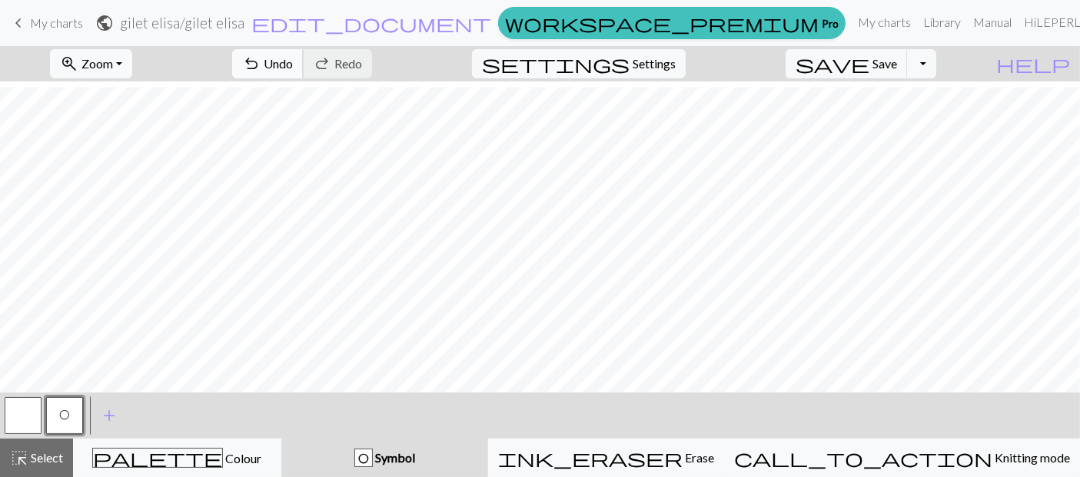
click at [293, 67] on span "Undo" at bounding box center [278, 63] width 29 height 15
drag, startPoint x: 28, startPoint y: 20, endPoint x: 624, endPoint y: 54, distance: 597.3
click at [28, 19] on span "keyboard_arrow_left" at bounding box center [18, 23] width 18 height 22
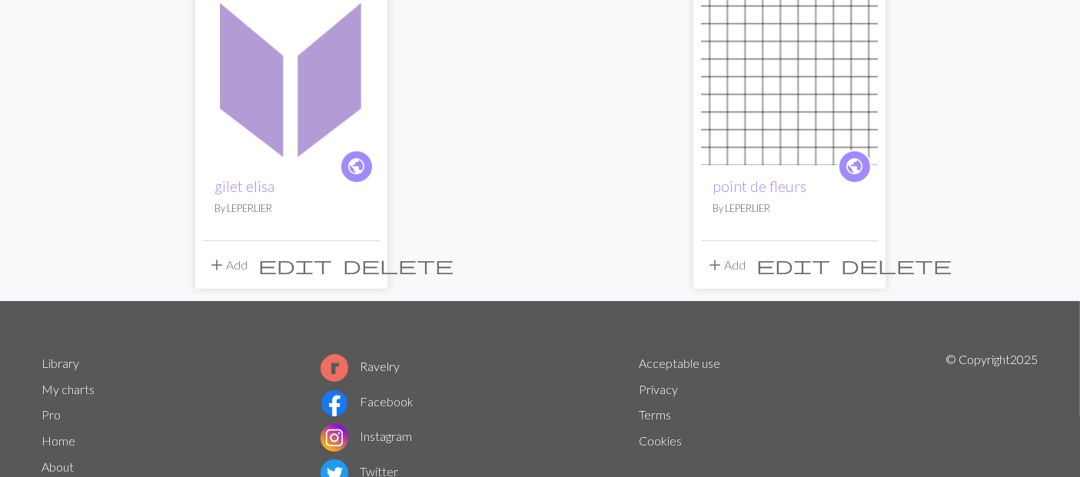
scroll to position [256, 0]
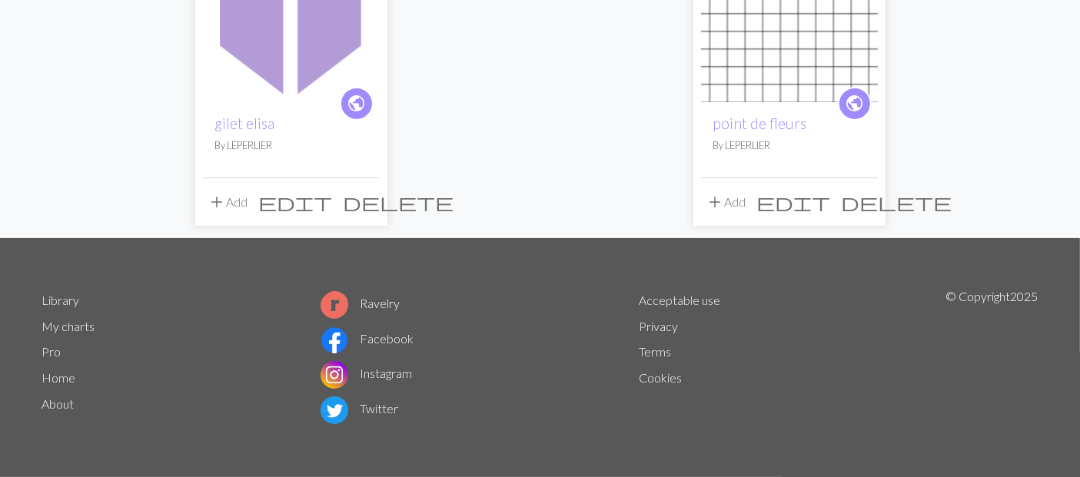
click at [368, 213] on span "delete" at bounding box center [398, 202] width 111 height 22
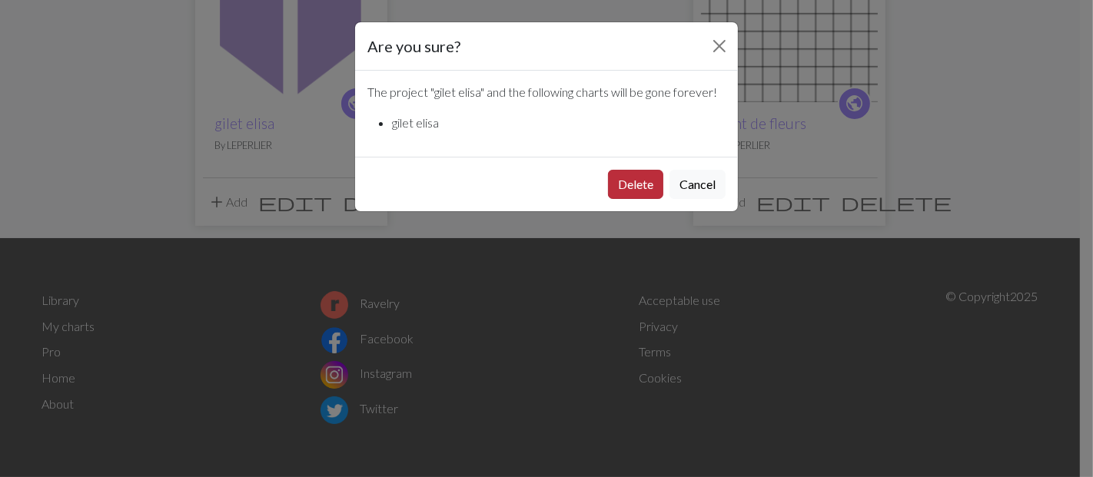
click at [610, 199] on button "Delete" at bounding box center [635, 184] width 55 height 29
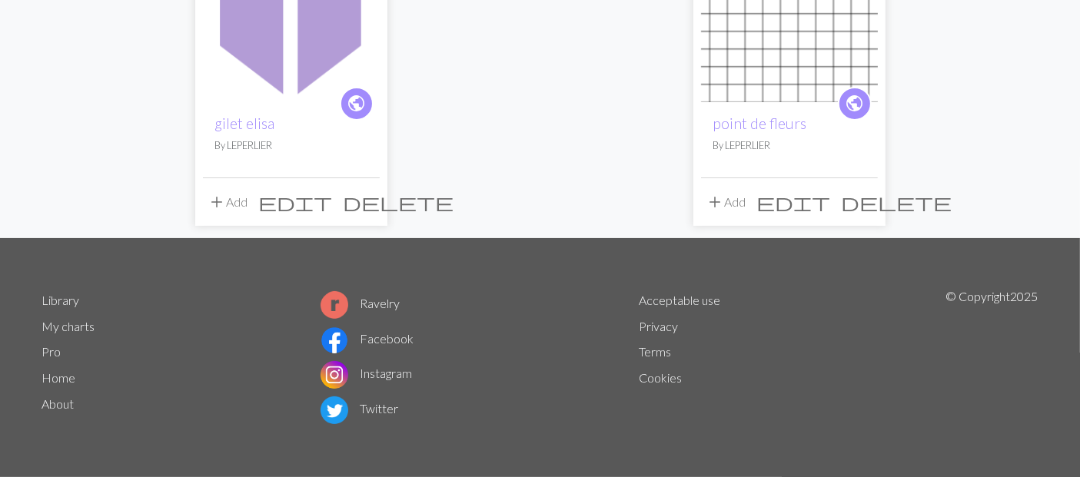
click at [370, 213] on span "delete" at bounding box center [398, 202] width 111 height 22
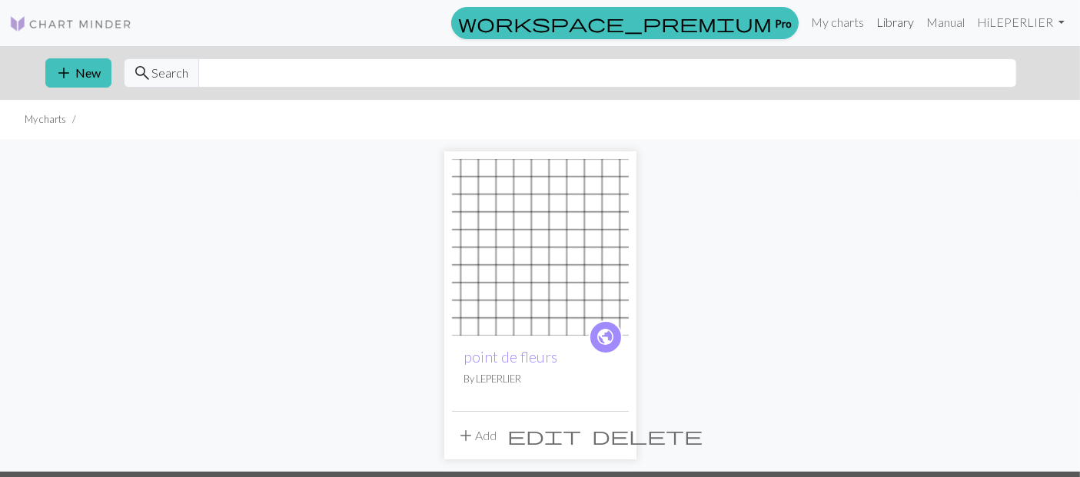
click at [870, 23] on link "Library" at bounding box center [895, 22] width 50 height 31
